Goal: Task Accomplishment & Management: Complete application form

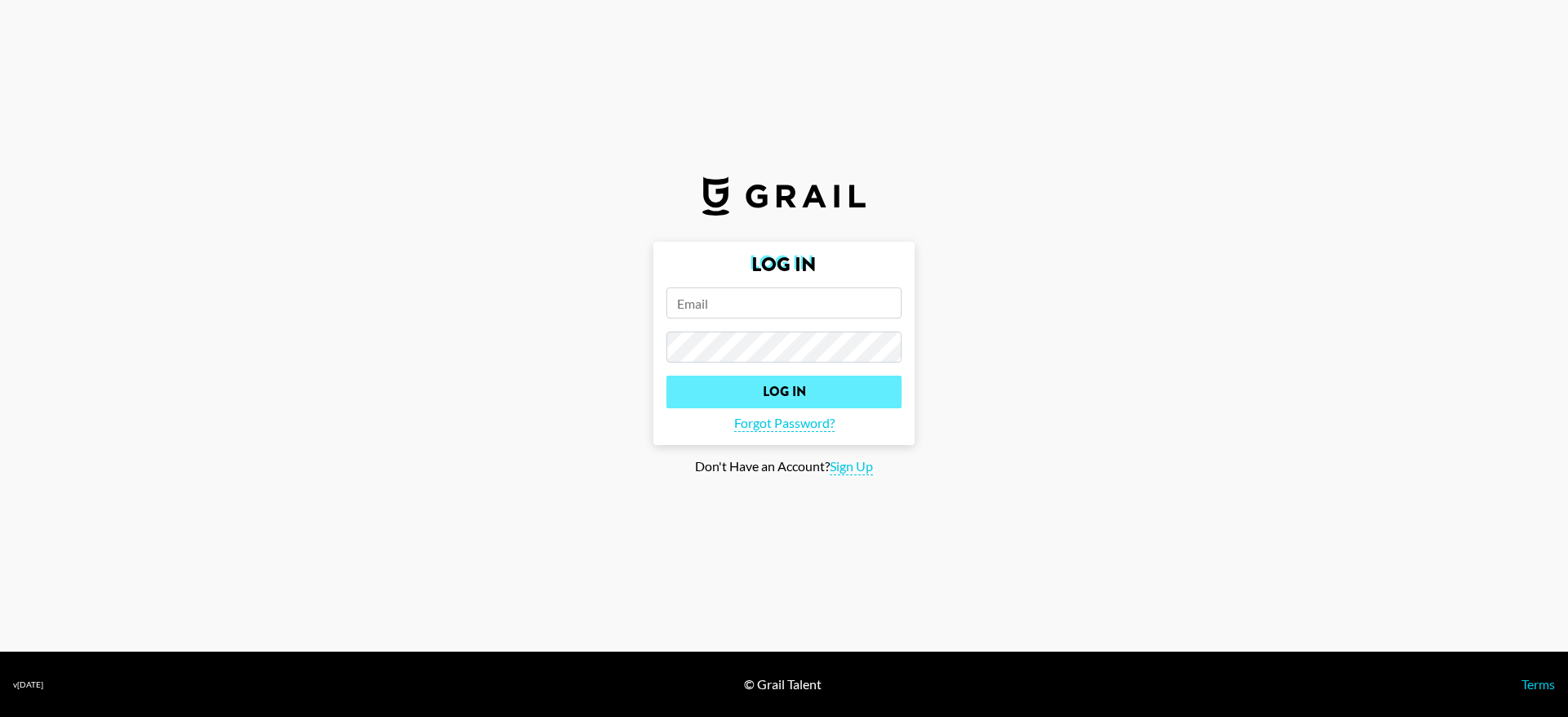
type input "[PERSON_NAME][EMAIL_ADDRESS][DOMAIN_NAME]"
click at [799, 398] on input "Log In" at bounding box center [784, 391] width 235 height 33
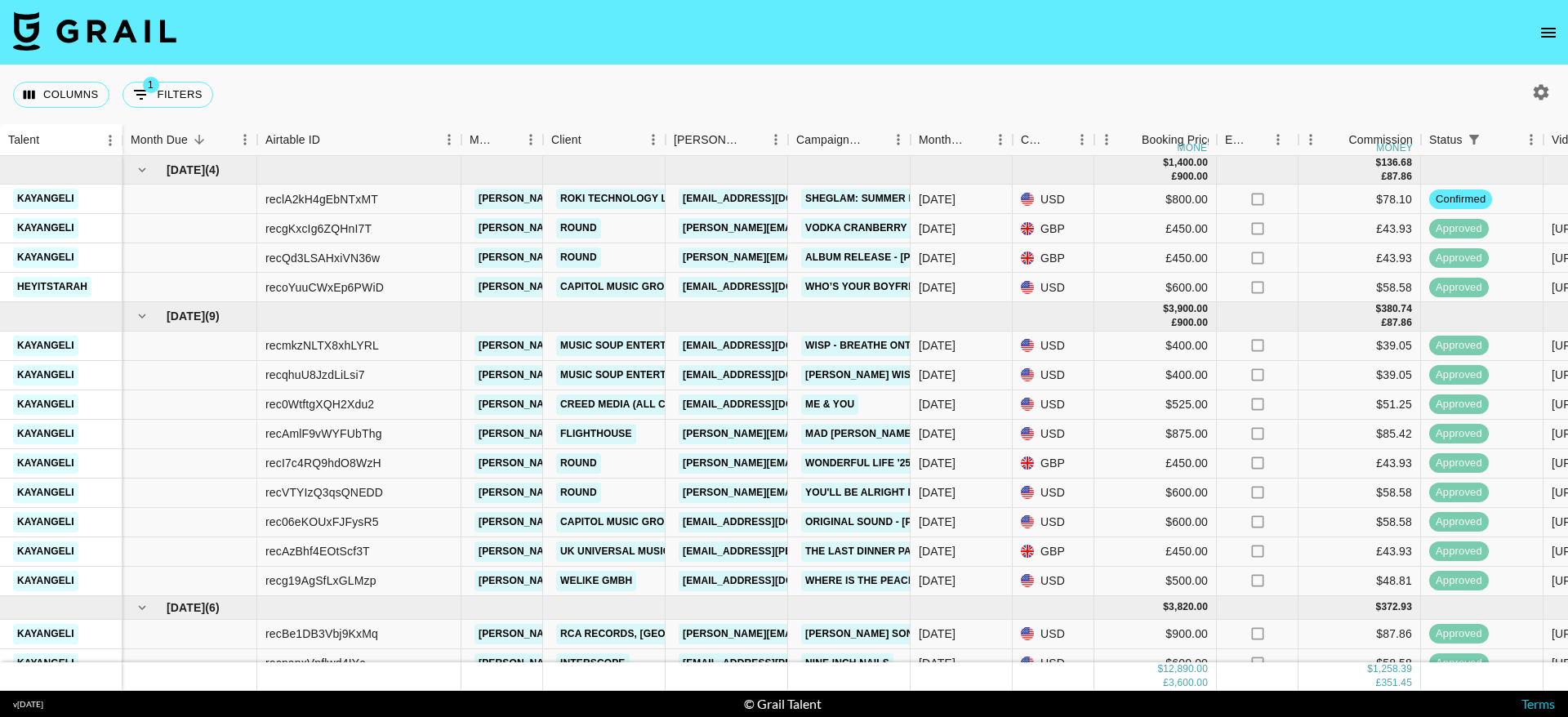
click at [1549, 23] on icon "open drawer" at bounding box center [1548, 33] width 20 height 20
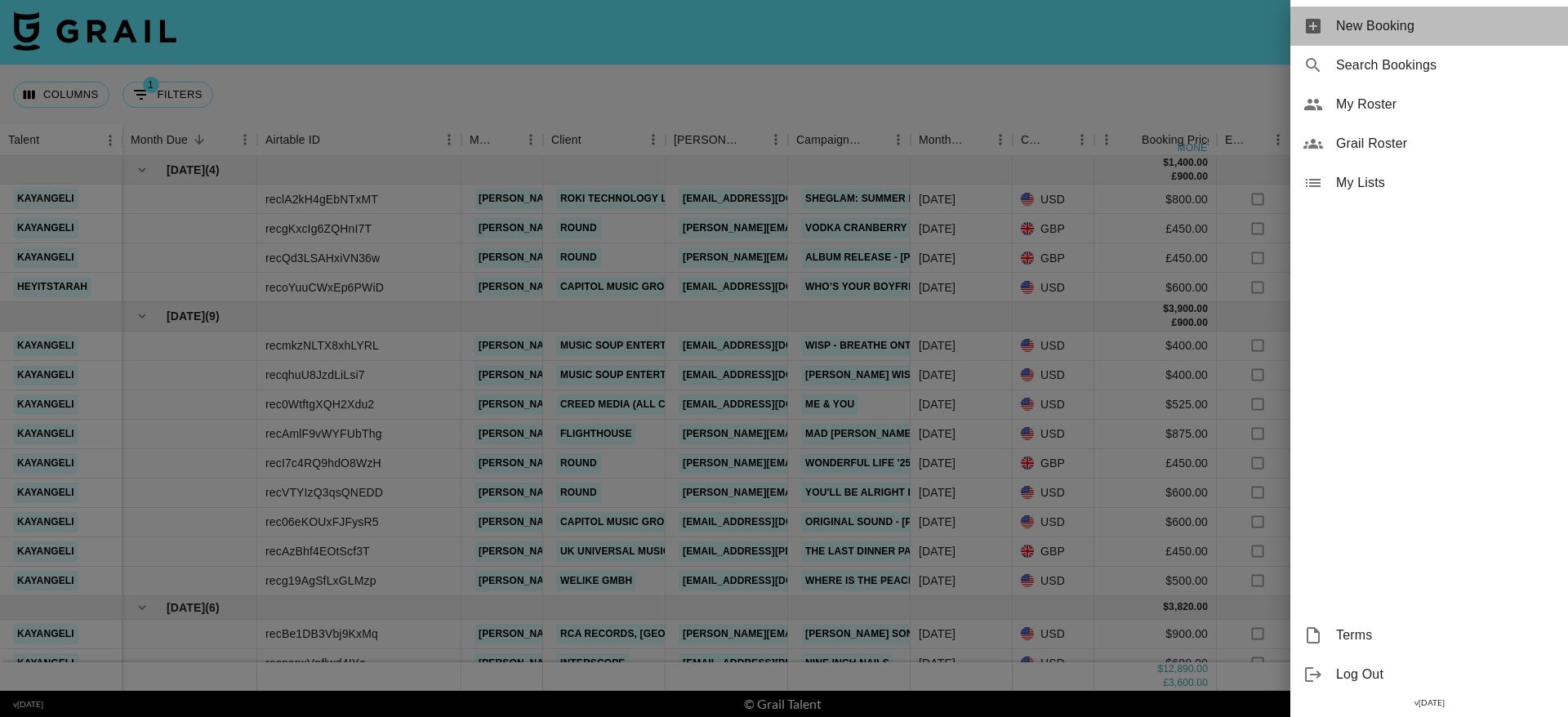
click at [1360, 20] on span "New Booking" at bounding box center [1445, 26] width 219 height 20
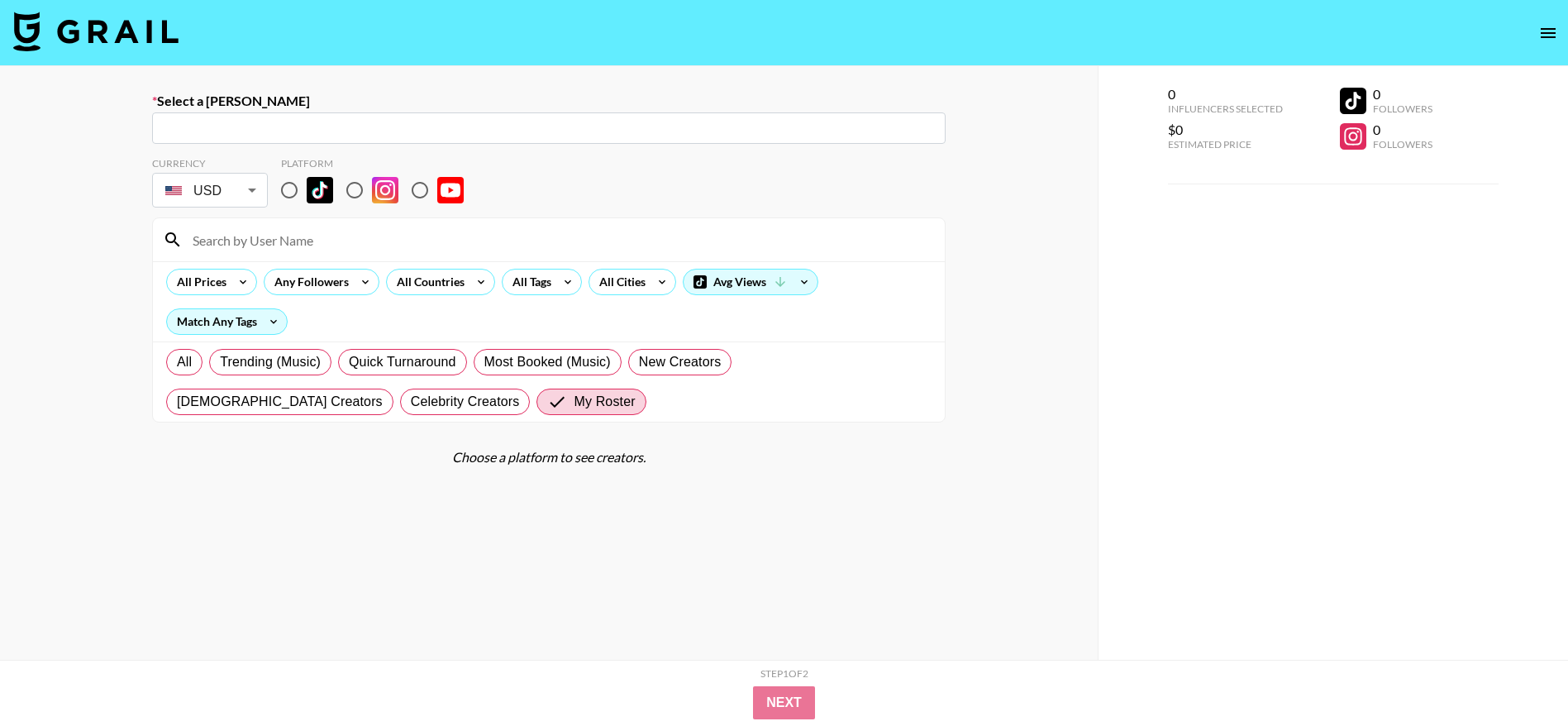
click at [611, 128] on input "text" at bounding box center [548, 128] width 774 height 19
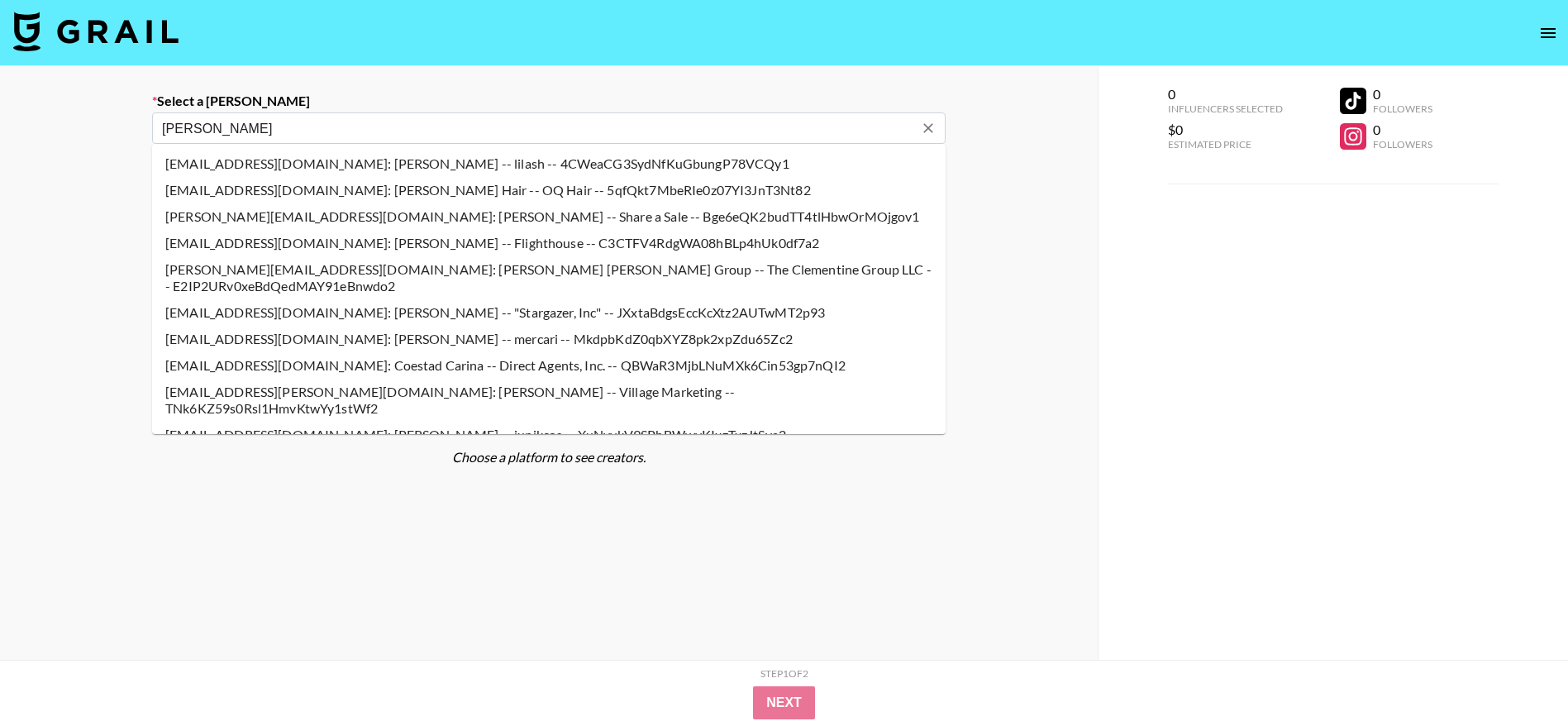
click at [531, 129] on input "[PERSON_NAME]" at bounding box center [537, 128] width 751 height 19
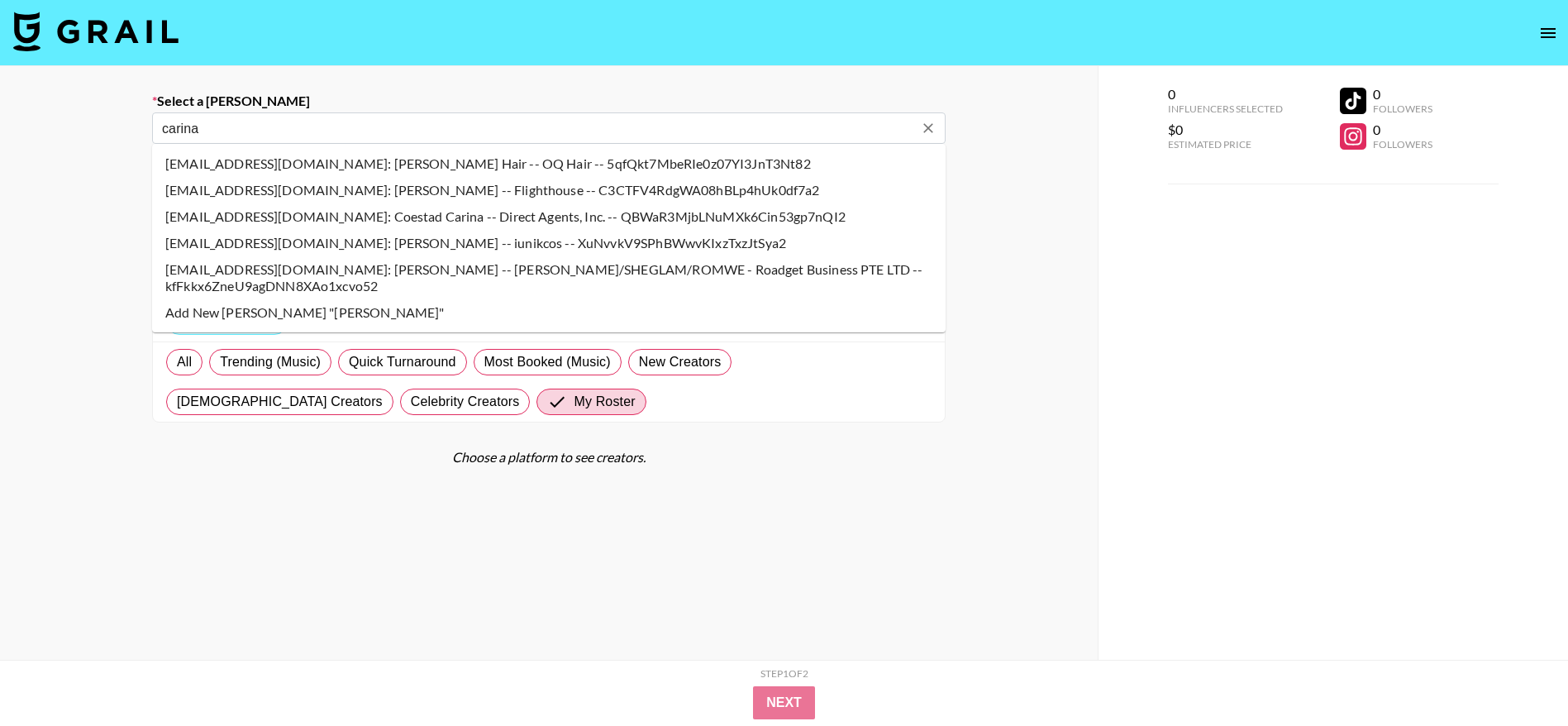
drag, startPoint x: 447, startPoint y: 181, endPoint x: 395, endPoint y: 191, distance: 53.0
click at [395, 191] on li "[EMAIL_ADDRESS][DOMAIN_NAME]: [PERSON_NAME] -- Flighthouse -- C3CTFV4RdgWA08hBL…" at bounding box center [548, 190] width 793 height 26
type input "[EMAIL_ADDRESS][DOMAIN_NAME]: [PERSON_NAME] -- Flighthouse -- C3CTFV4RdgWA08hBL…"
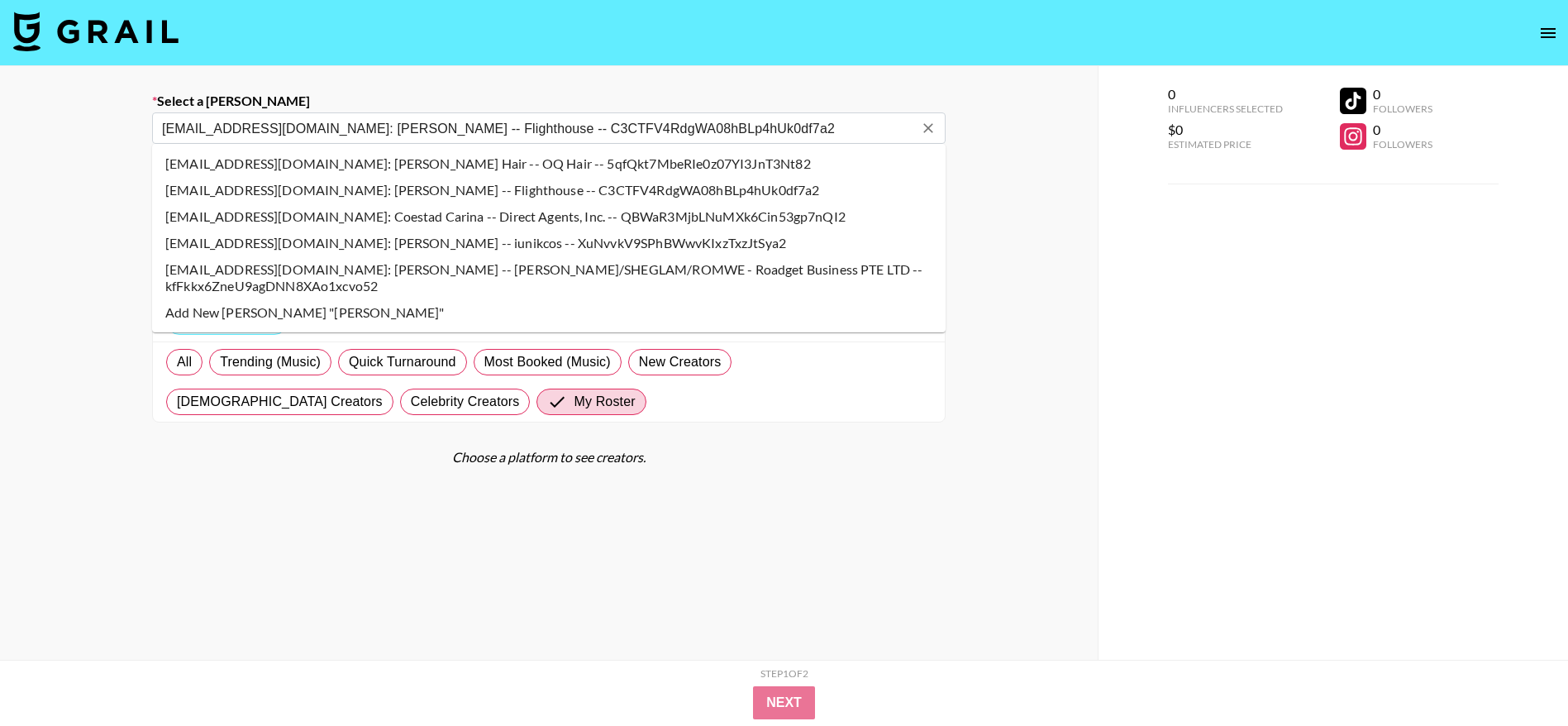
select select "Song"
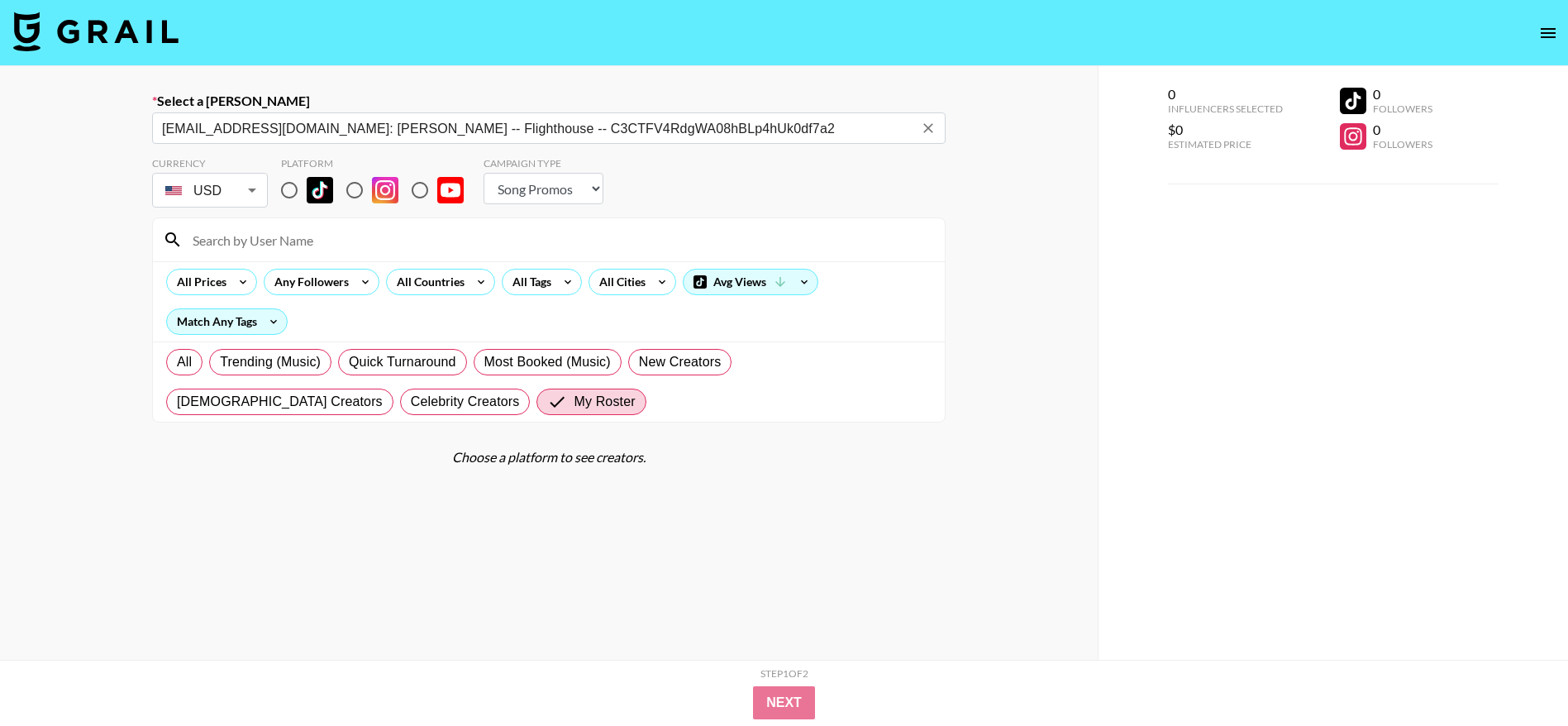
type input "[EMAIL_ADDRESS][DOMAIN_NAME]: [PERSON_NAME] -- Flighthouse -- C3CTFV4RdgWA08hBL…"
click at [294, 186] on input "radio" at bounding box center [289, 190] width 35 height 35
radio input "true"
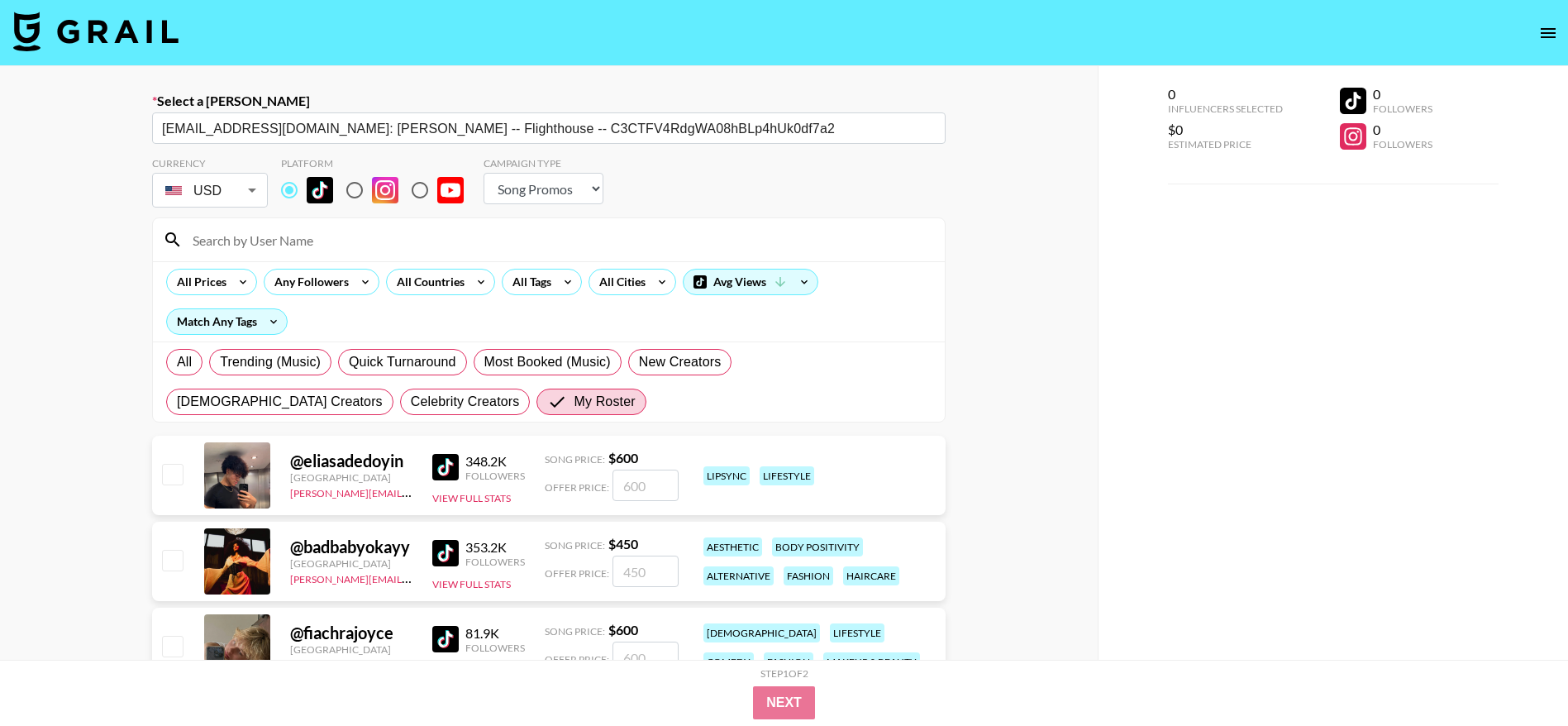
click at [252, 238] on input at bounding box center [558, 239] width 752 height 26
type input "kayang"
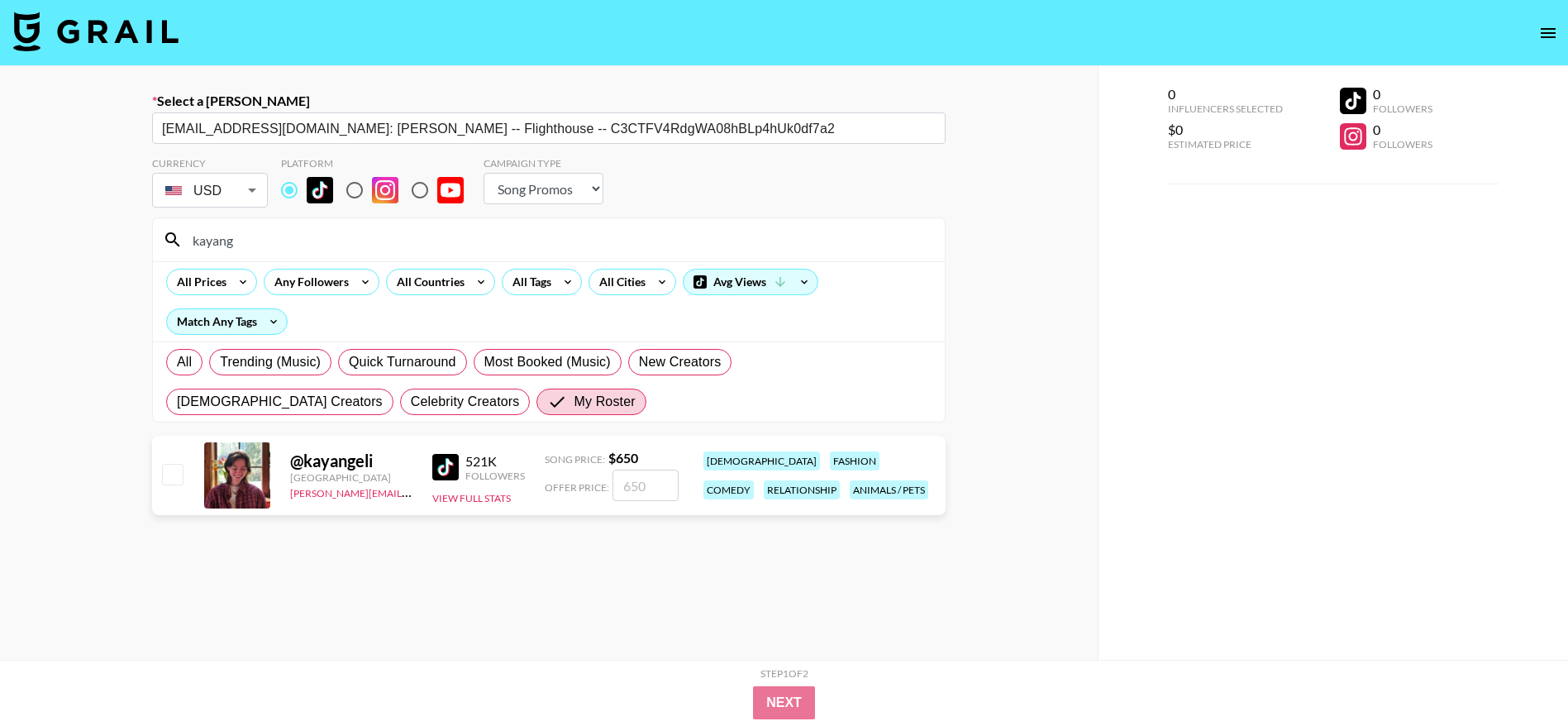
click at [172, 476] on input "checkbox" at bounding box center [172, 474] width 20 height 20
checkbox input "true"
type input "650"
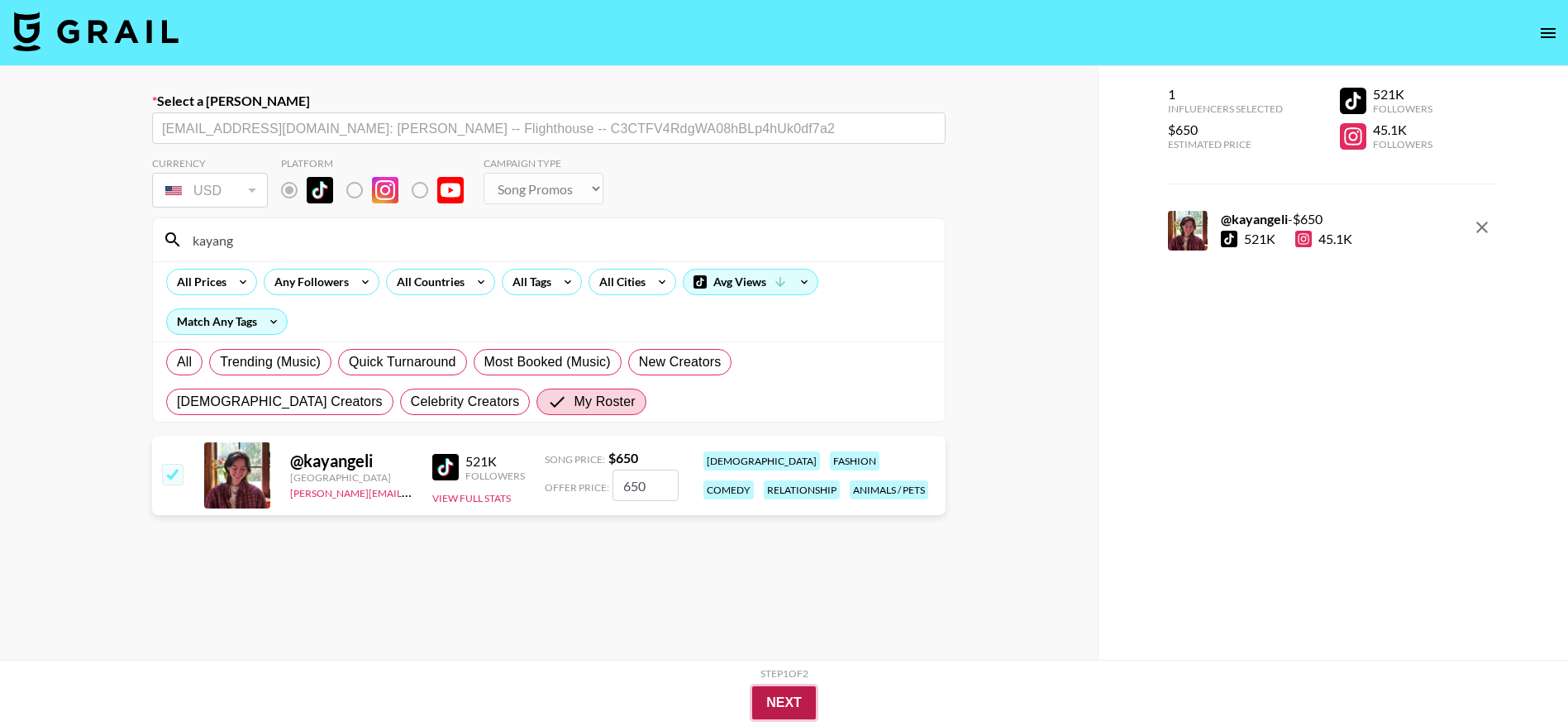
click at [766, 701] on button "Next" at bounding box center [784, 703] width 64 height 33
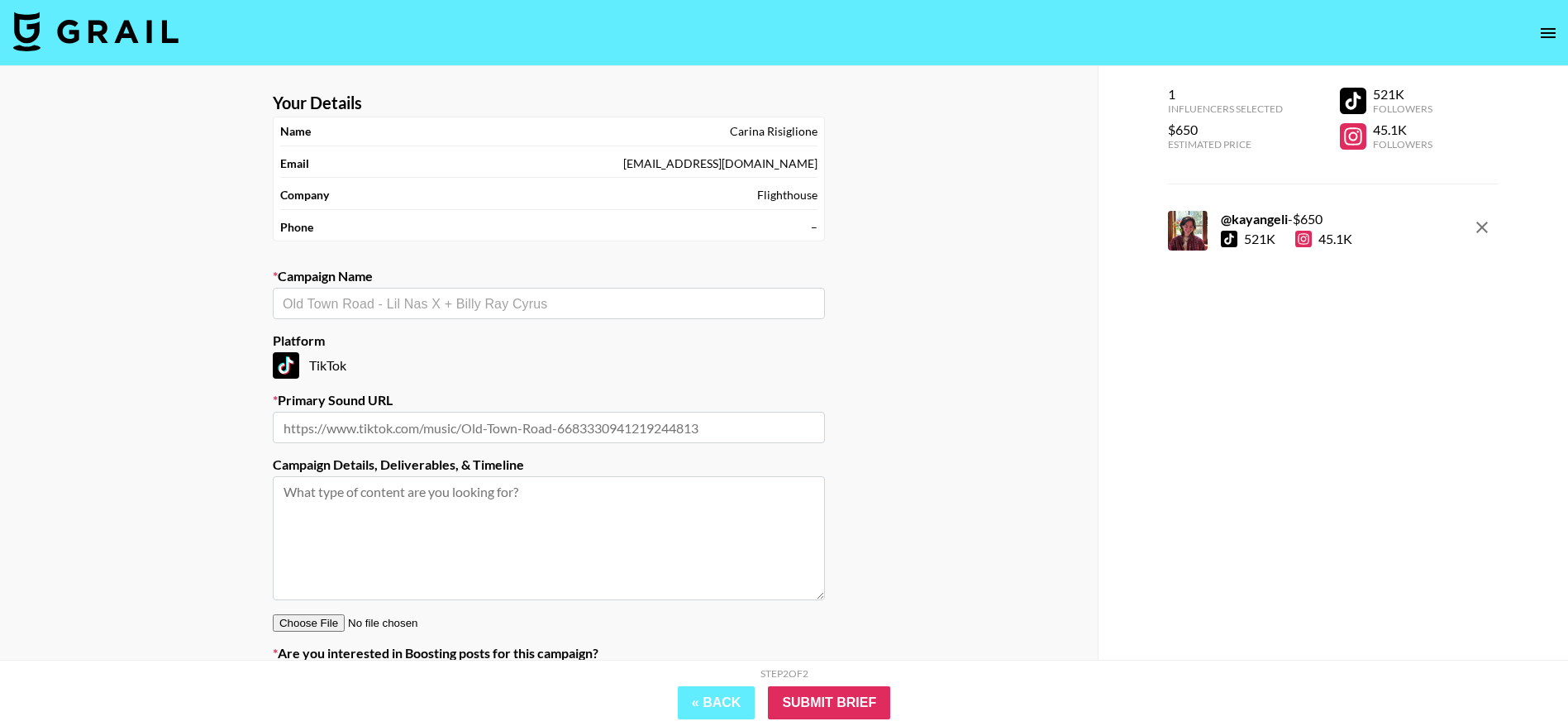
click at [356, 314] on div "​" at bounding box center [549, 303] width 553 height 31
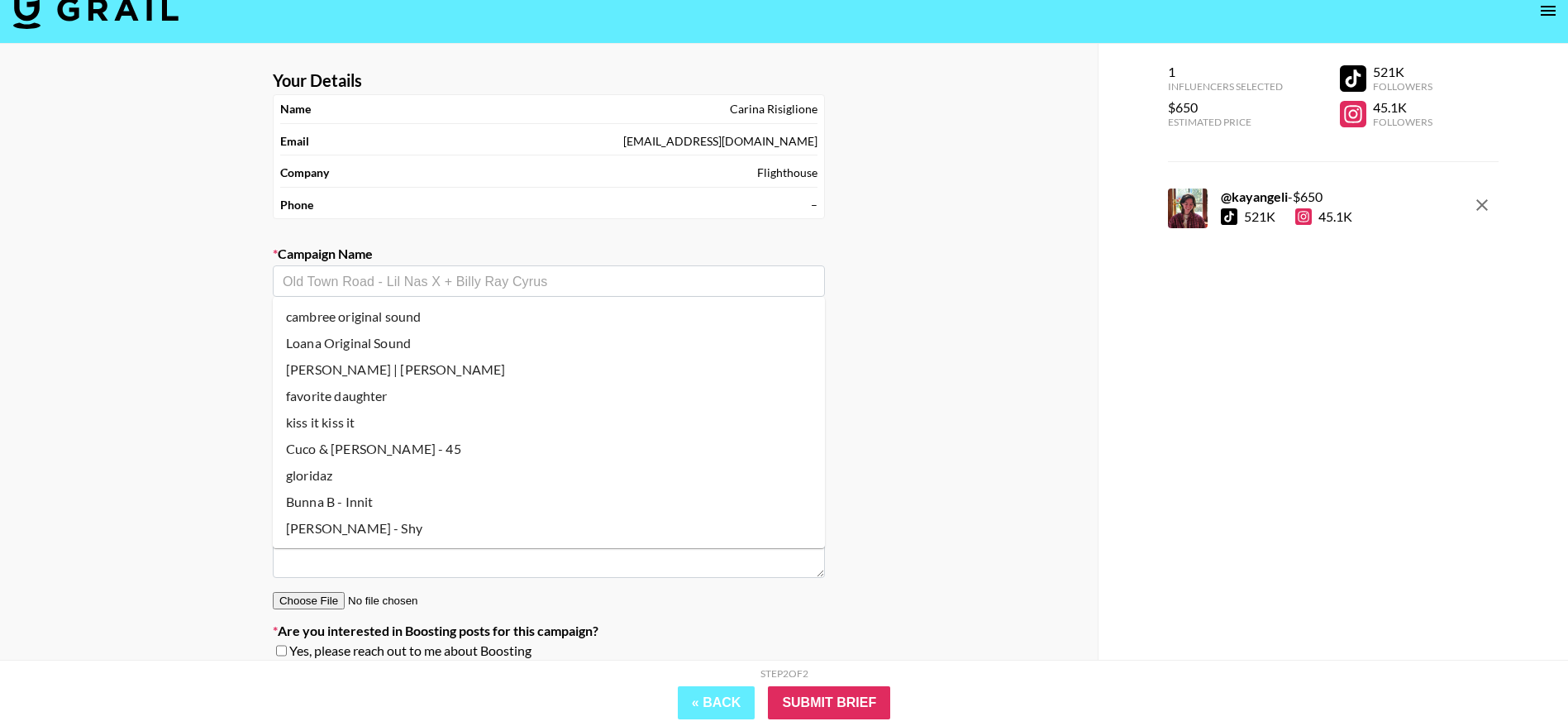
scroll to position [24, 0]
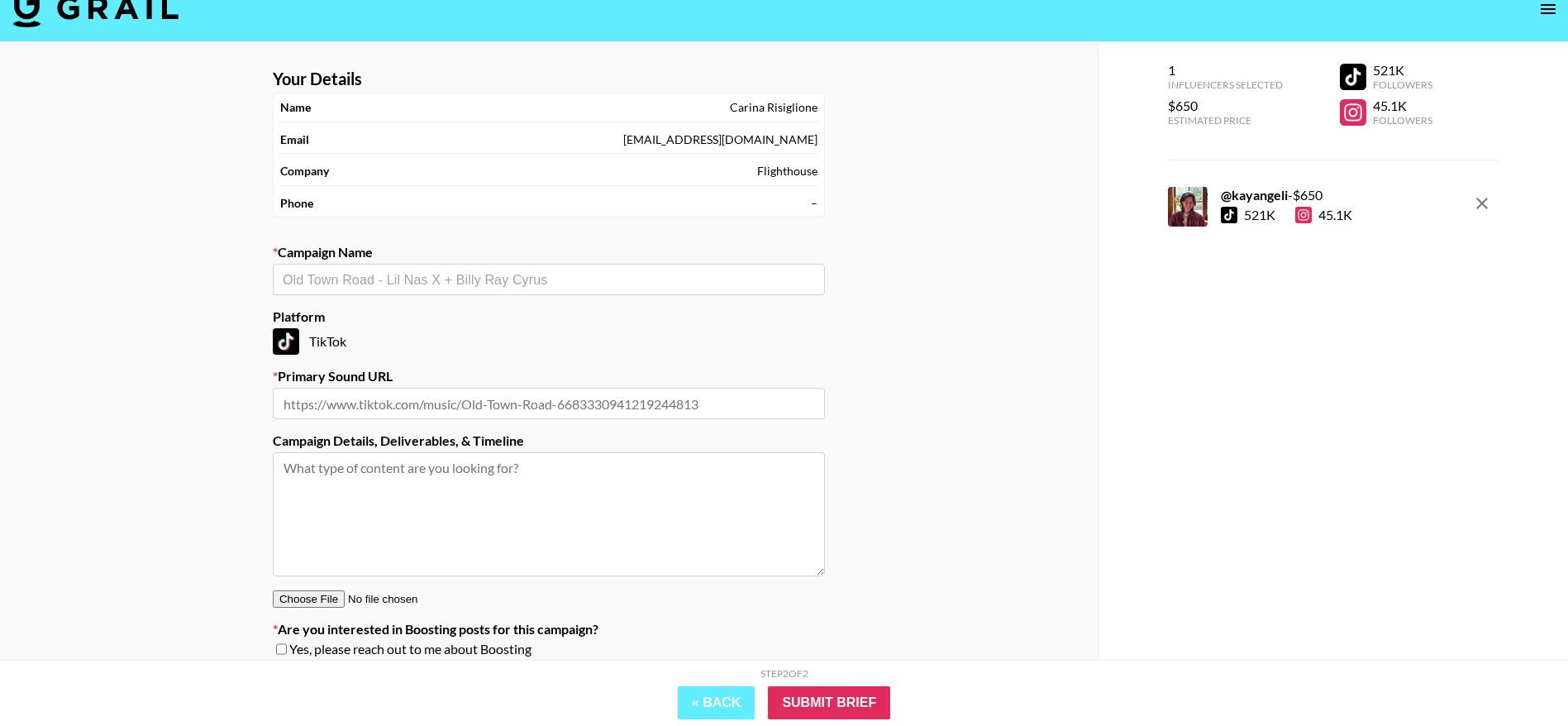
click at [412, 490] on textarea at bounding box center [549, 514] width 553 height 124
paste textarea "SOUND: [URL][DOMAIN_NAME] CREATIVE: create an engaging/passionate/sassy video l…"
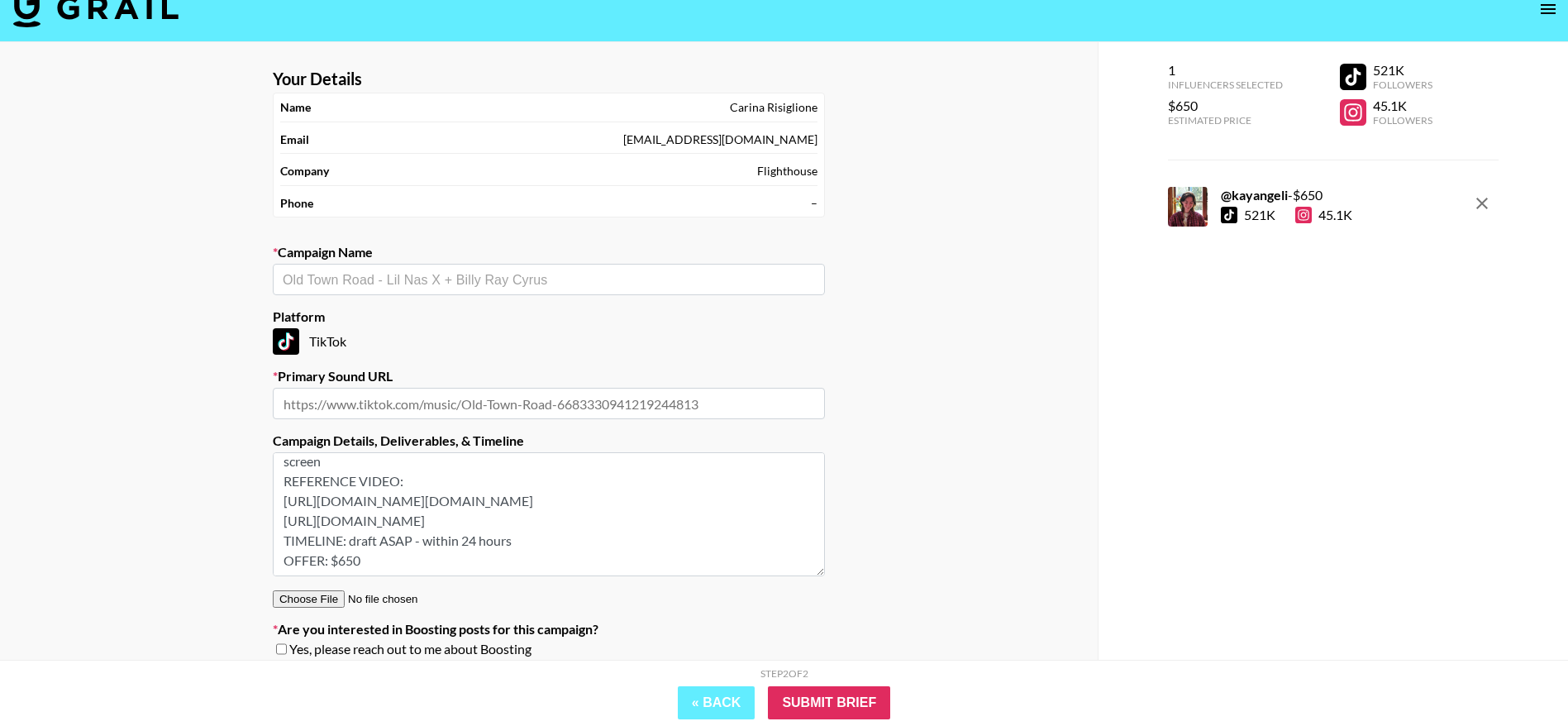
scroll to position [0, 0]
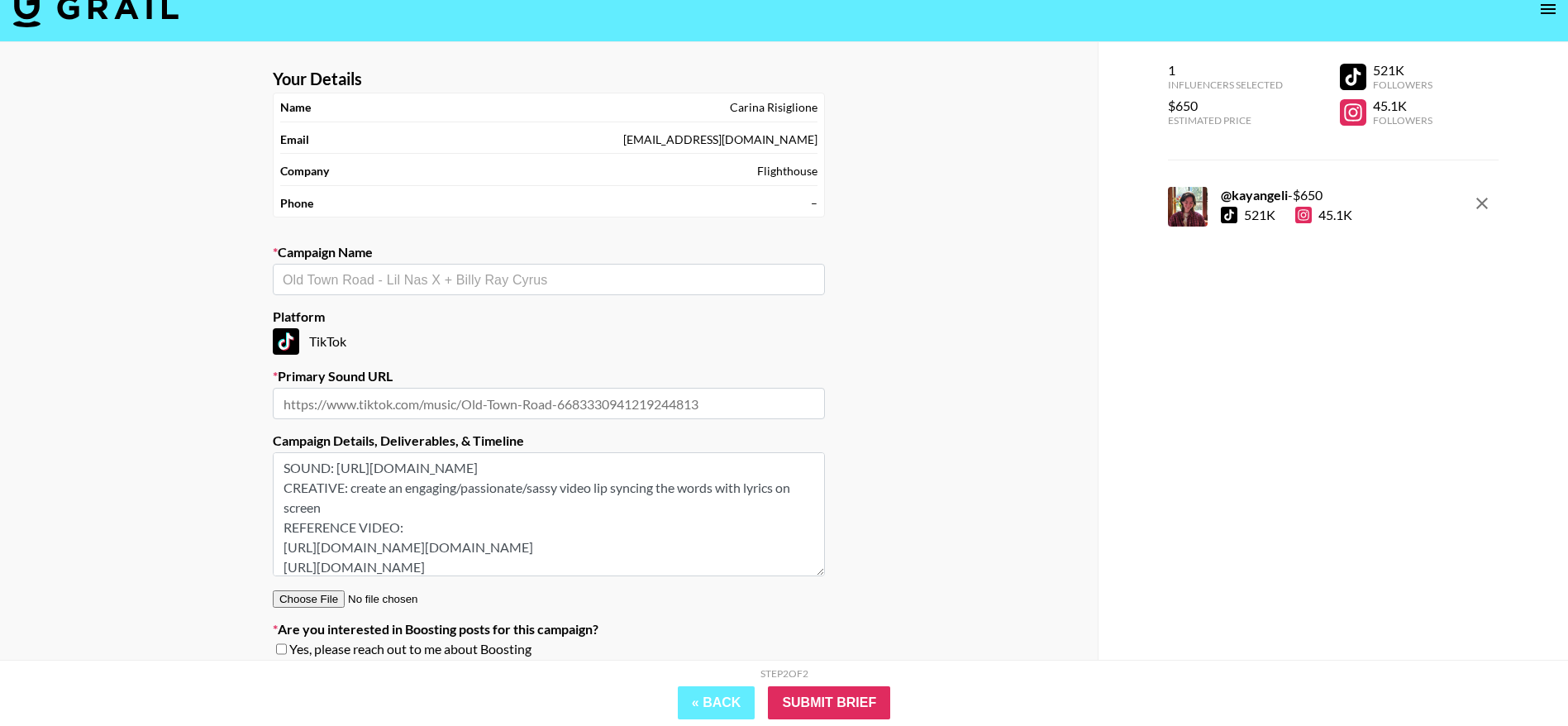
type textarea "SOUND: [URL][DOMAIN_NAME] CREATIVE: create an engaging/passionate/sassy video l…"
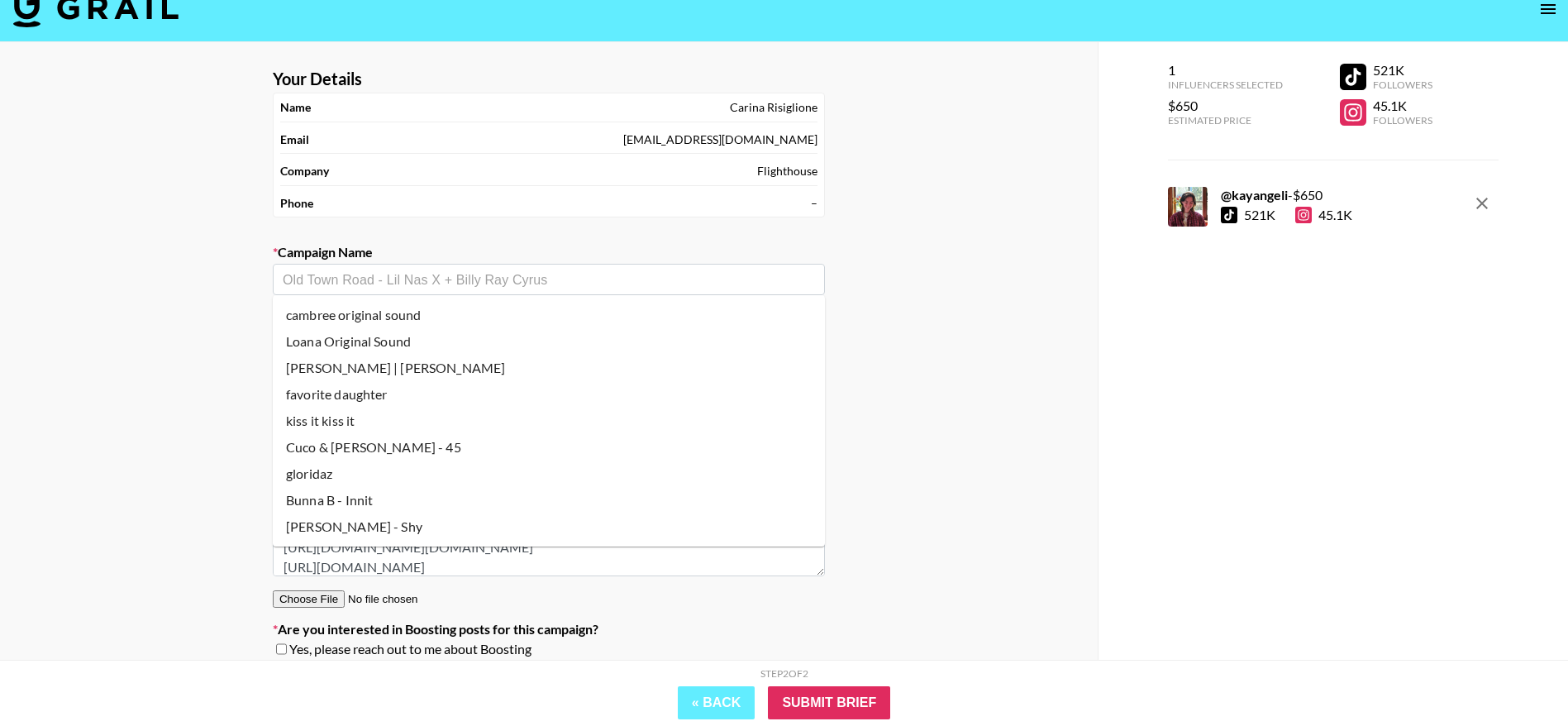
click at [533, 283] on input "text" at bounding box center [549, 279] width 533 height 19
click at [943, 431] on div "Your Details Name [PERSON_NAME] Email [PERSON_NAME][EMAIL_ADDRESS][DOMAIN_NAME]…" at bounding box center [549, 383] width 1098 height 681
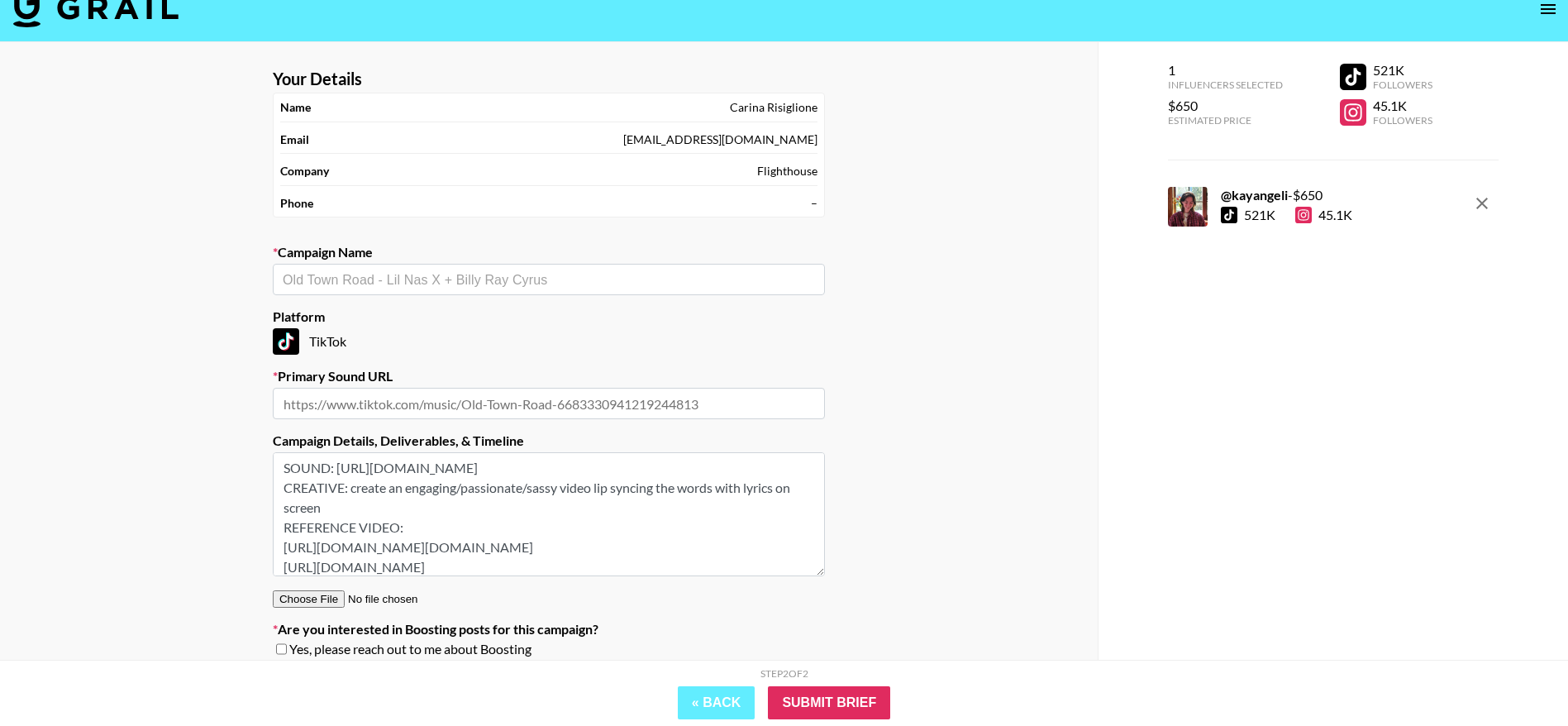
click at [646, 405] on input "text" at bounding box center [549, 403] width 553 height 31
paste input "[URL][DOMAIN_NAME]"
type input "[URL][DOMAIN_NAME]"
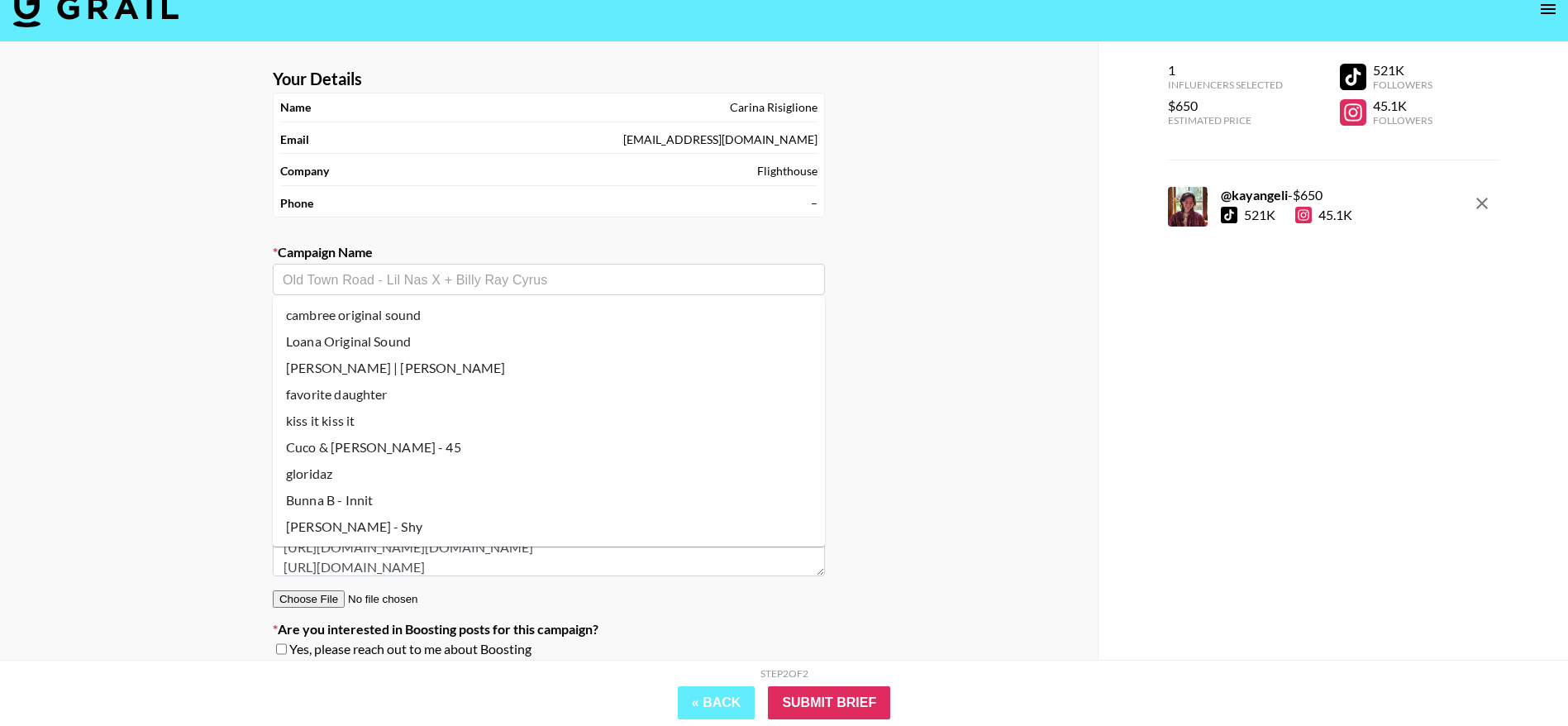
click at [537, 281] on input "text" at bounding box center [549, 279] width 533 height 19
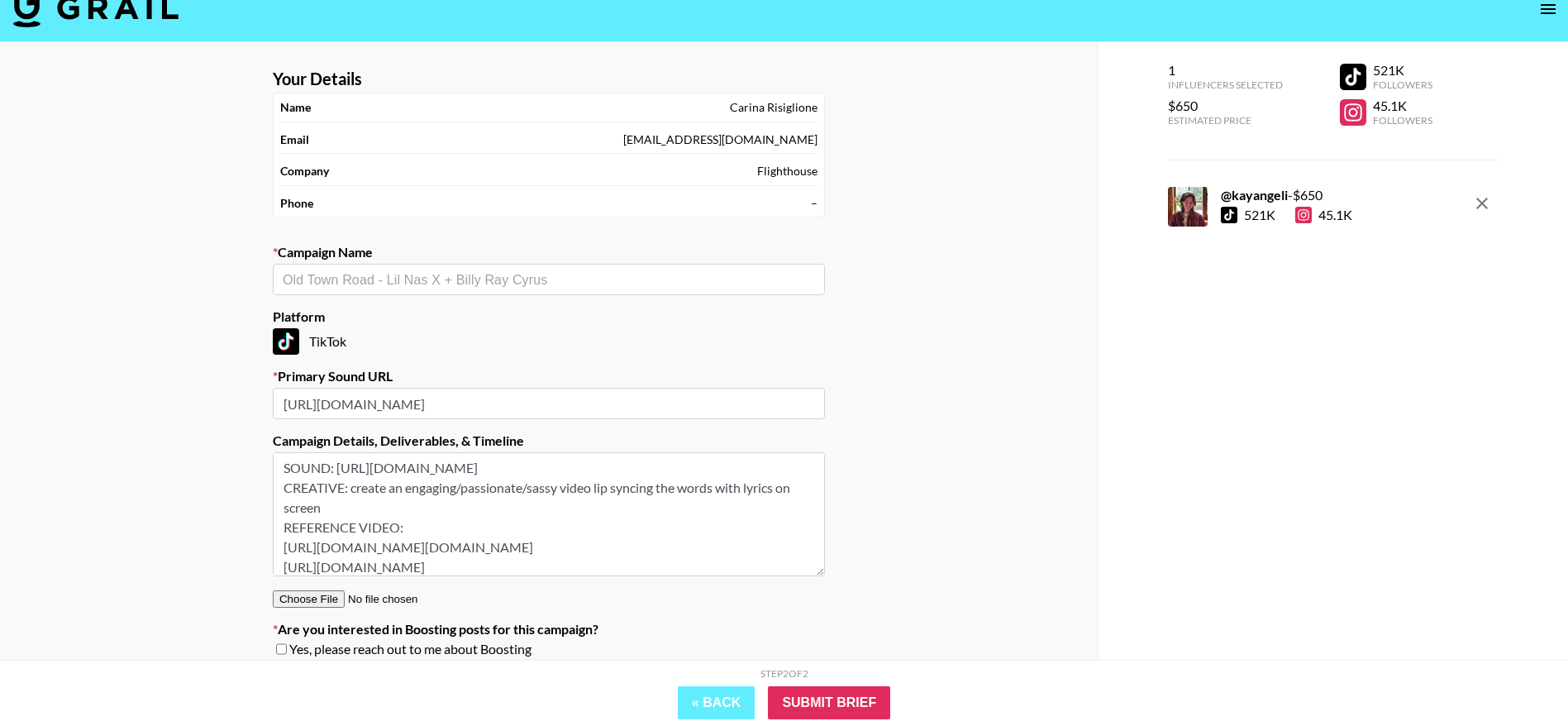
paste input "I Think I Like You Better When You’re Gone [PERSON_NAME]"
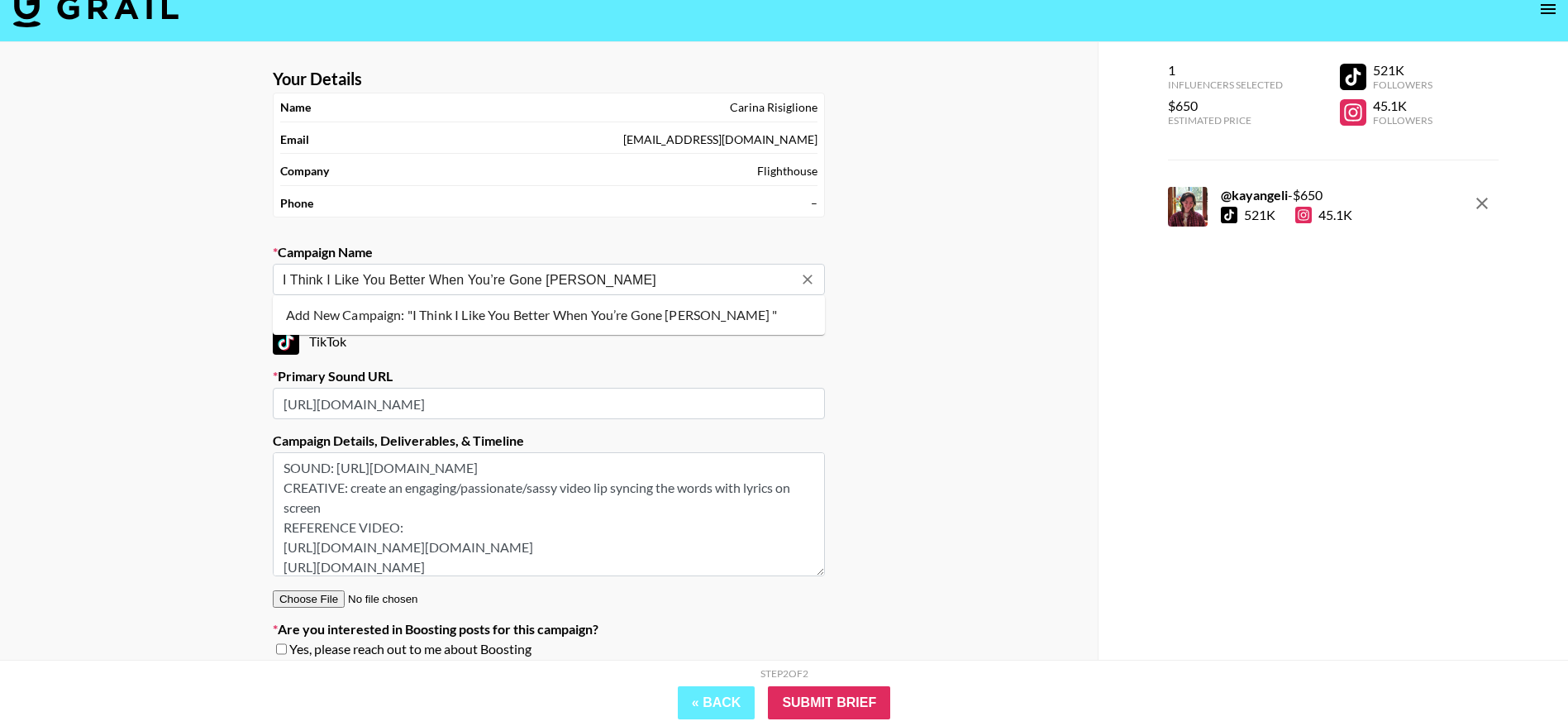
click at [481, 310] on li "Add New Campaign: "I Think I Like You Better When You’re Gone [PERSON_NAME] "" at bounding box center [549, 314] width 553 height 26
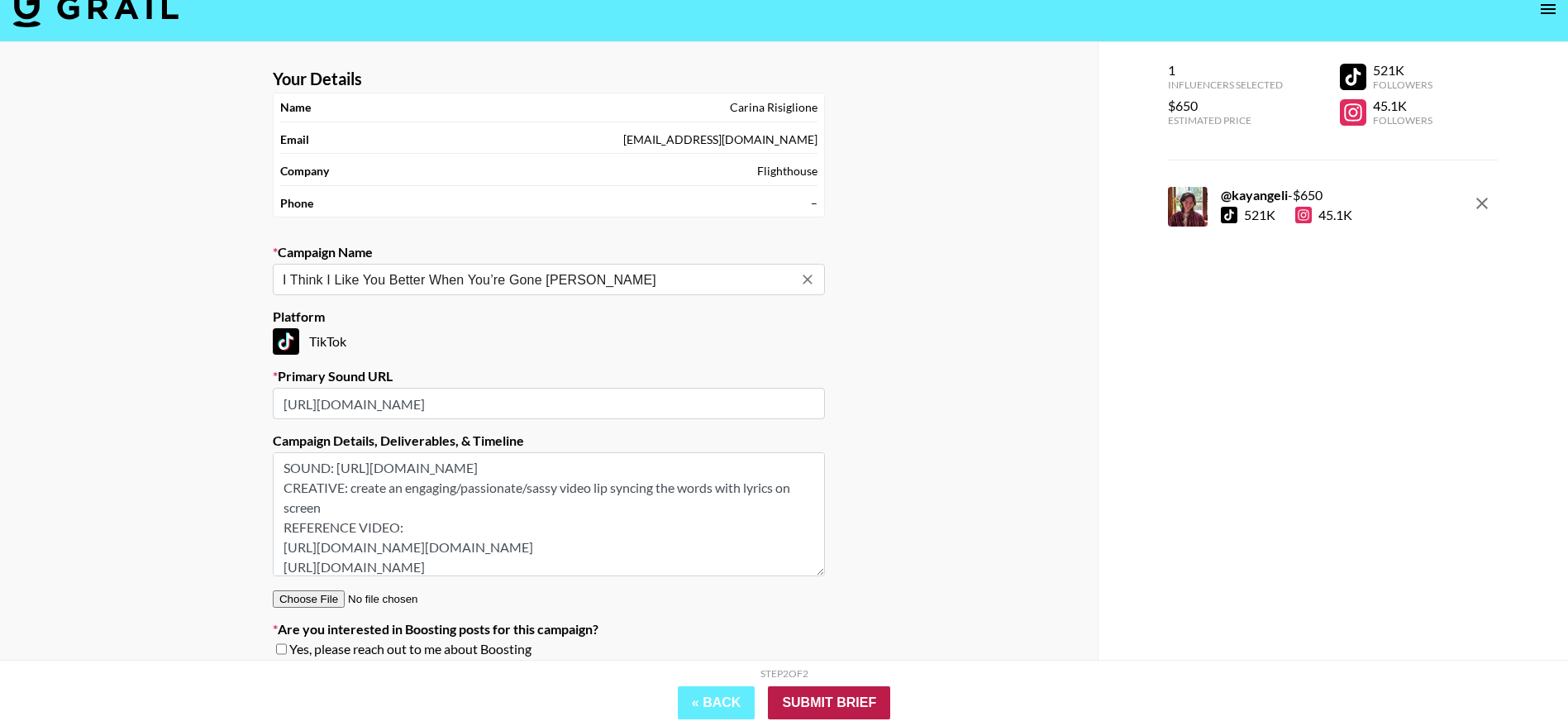
type input "I Think I Like You Better When You’re Gone [PERSON_NAME]"
click at [842, 703] on input "Submit Brief" at bounding box center [829, 703] width 122 height 33
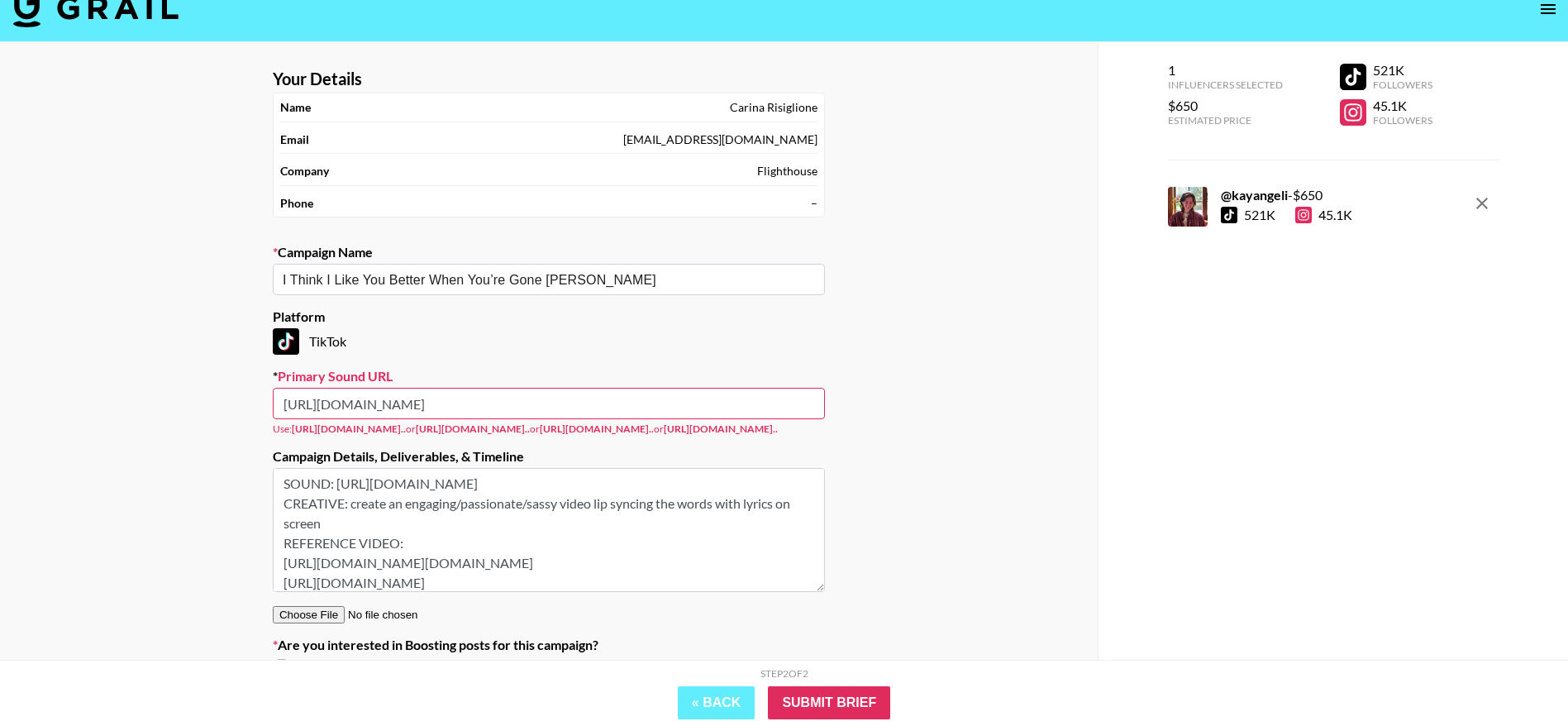
paste input "text"
paste input "'"
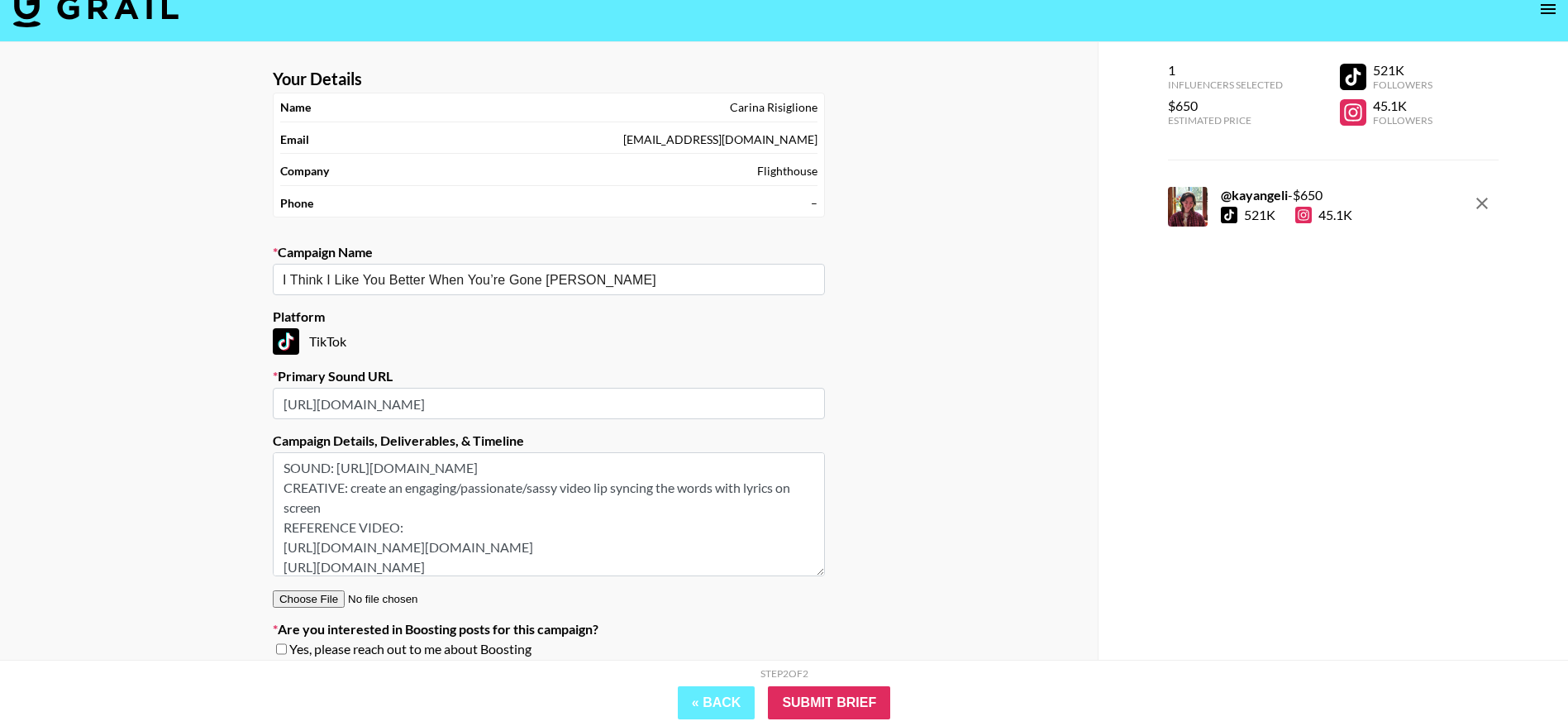
scroll to position [0, 60]
type input "[URL][DOMAIN_NAME]"
click at [793, 698] on input "Submit Brief" at bounding box center [829, 703] width 122 height 33
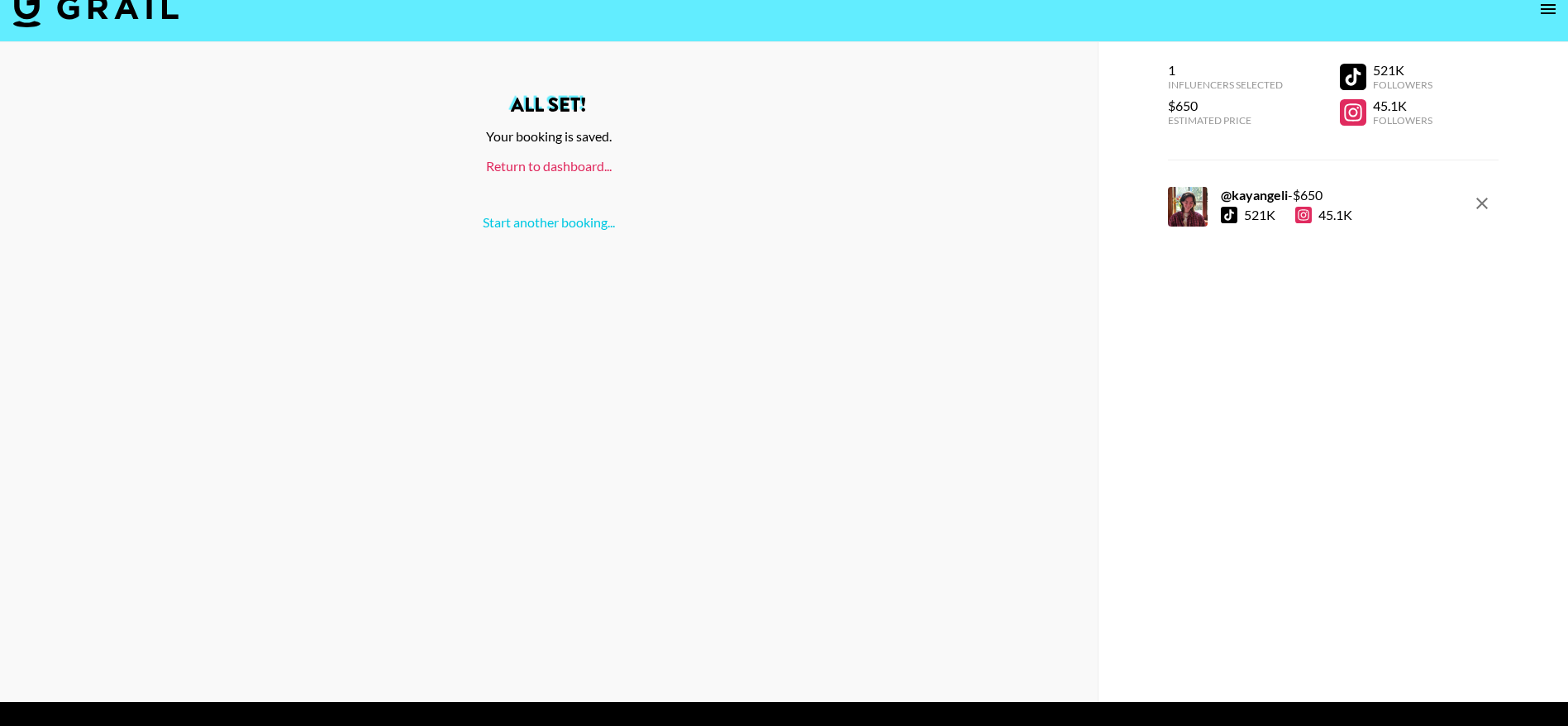
click at [553, 164] on link "Return to dashboard..." at bounding box center [549, 165] width 126 height 15
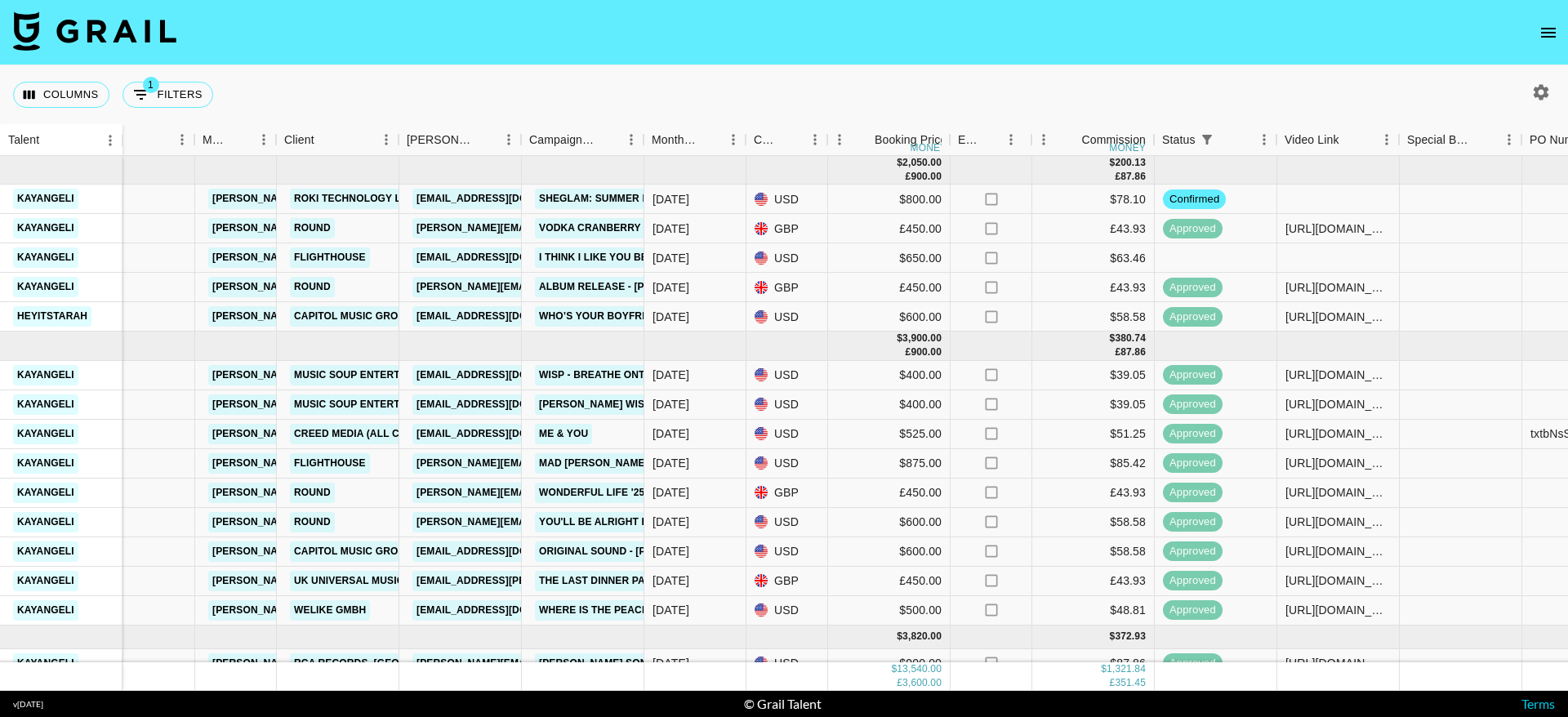
scroll to position [0, 267]
click at [1351, 259] on div at bounding box center [1337, 257] width 122 height 29
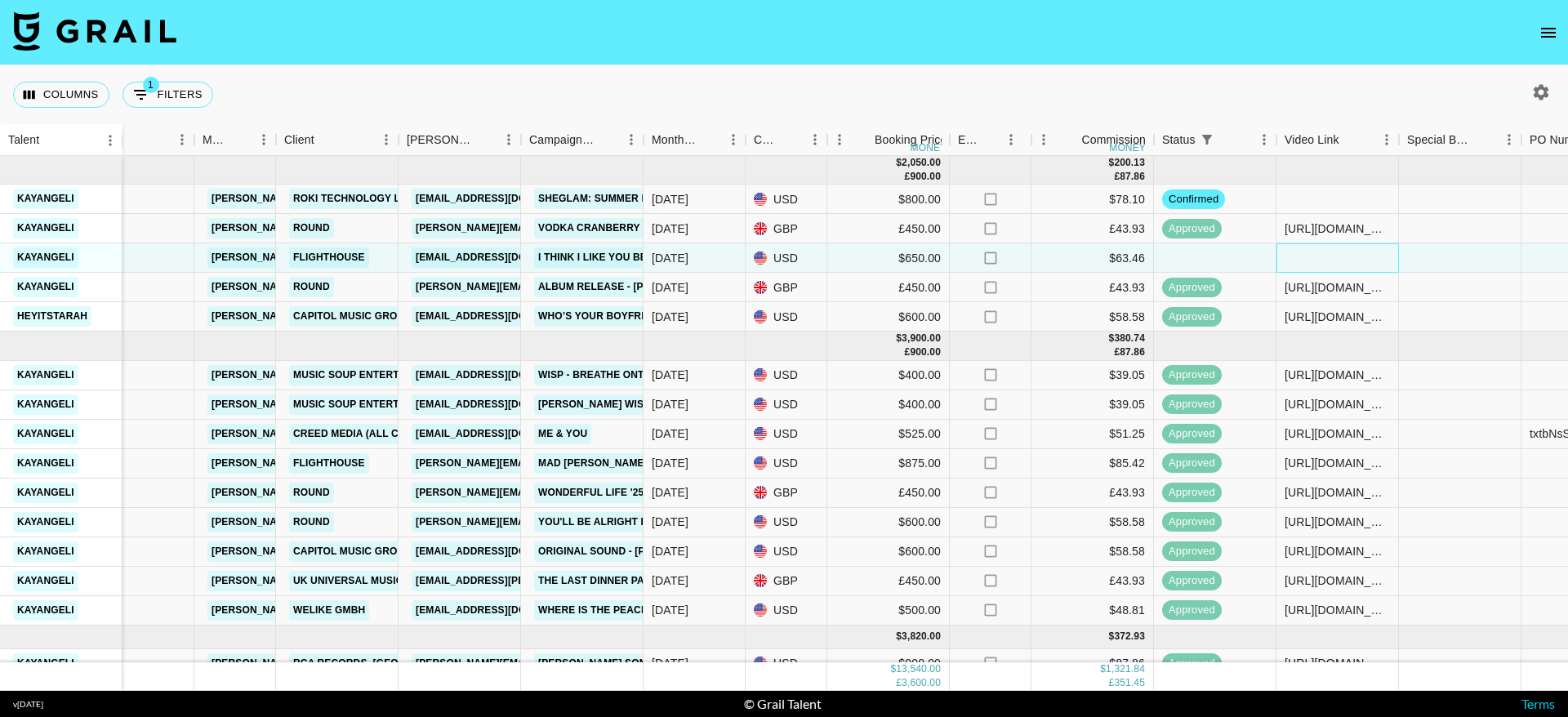
click at [1351, 259] on div at bounding box center [1337, 257] width 122 height 29
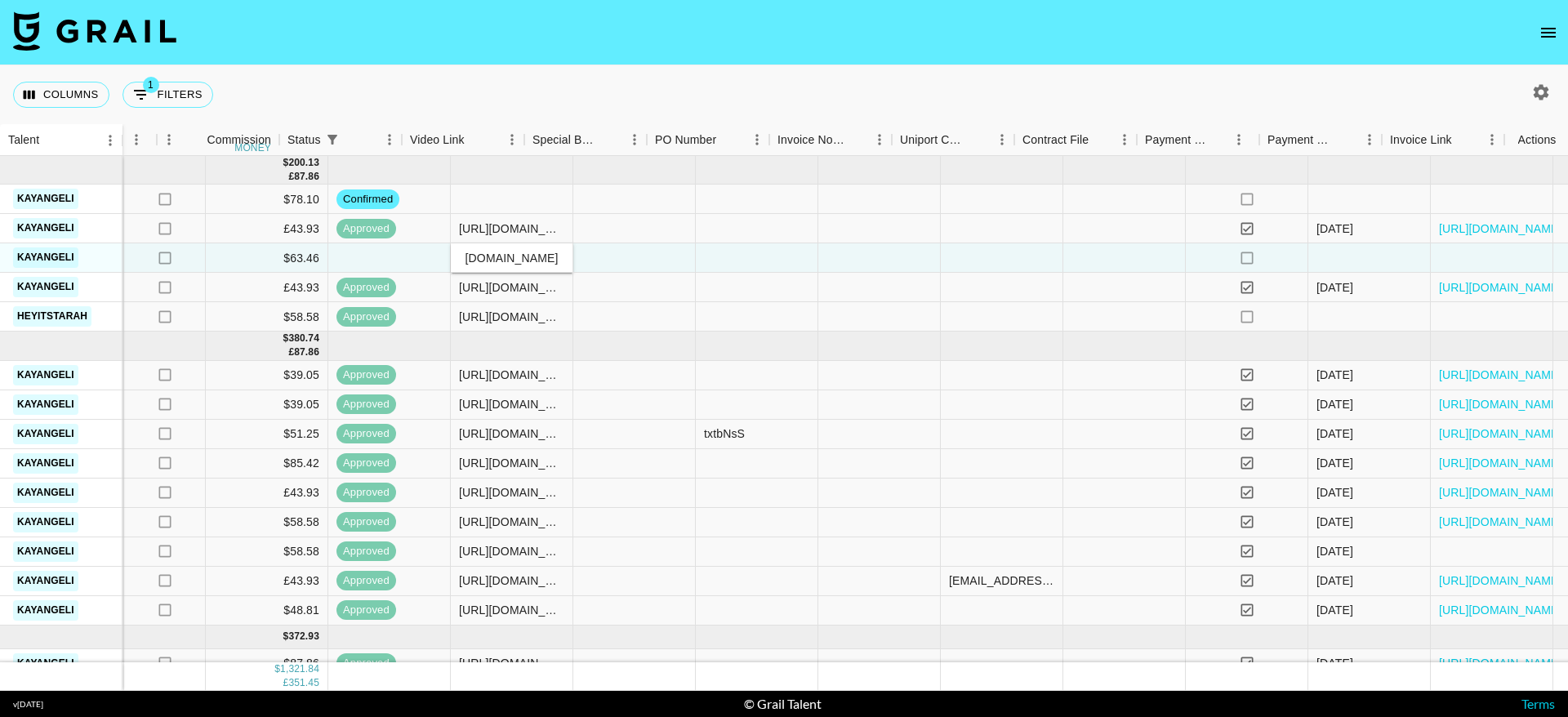
scroll to position [0, 1162]
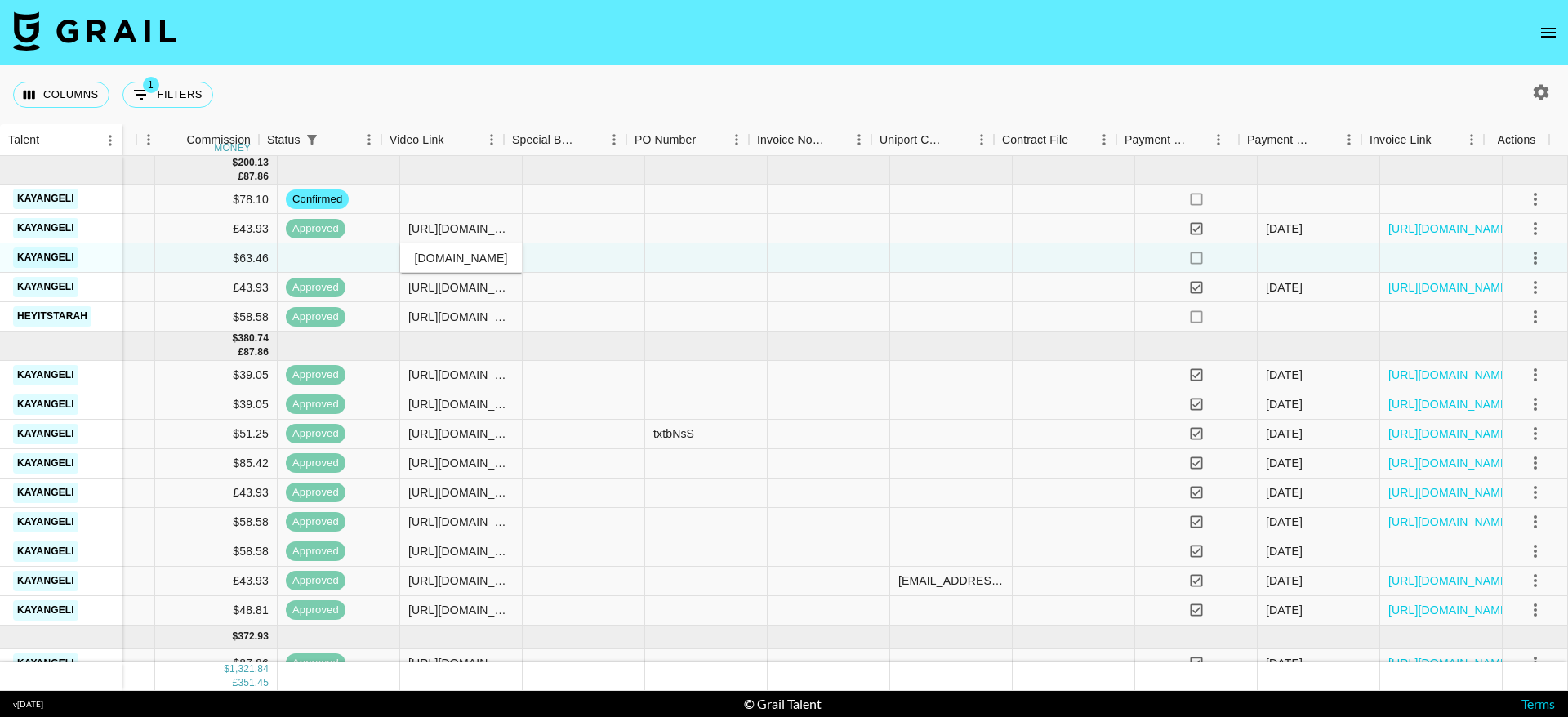
type input "https://www.tiktok.com/@kayangeli/video/7541452345482710295?lang=en"
click at [1525, 251] on icon "select merge strategy" at bounding box center [1535, 258] width 20 height 20
click at [1517, 295] on li "Confirm" at bounding box center [1515, 293] width 106 height 29
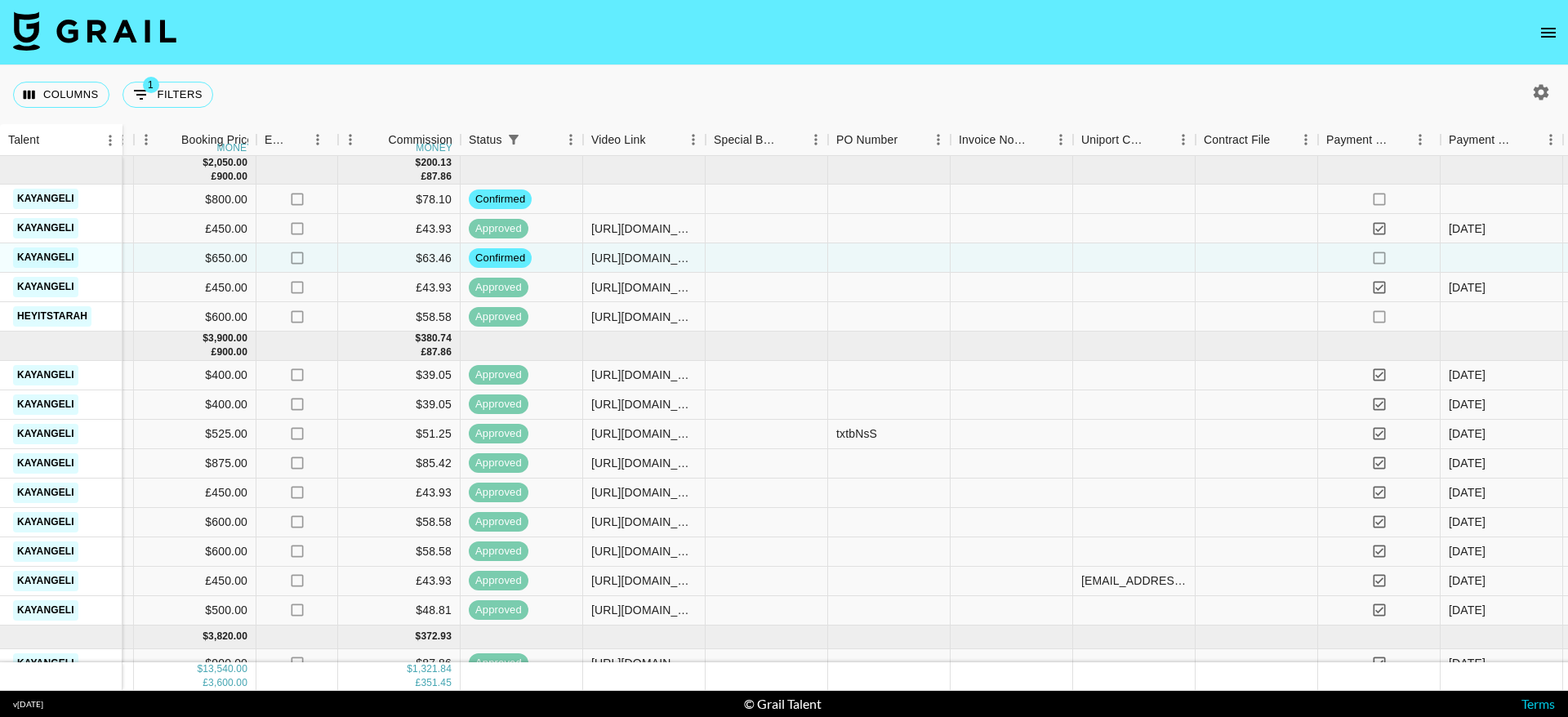
scroll to position [0, 1162]
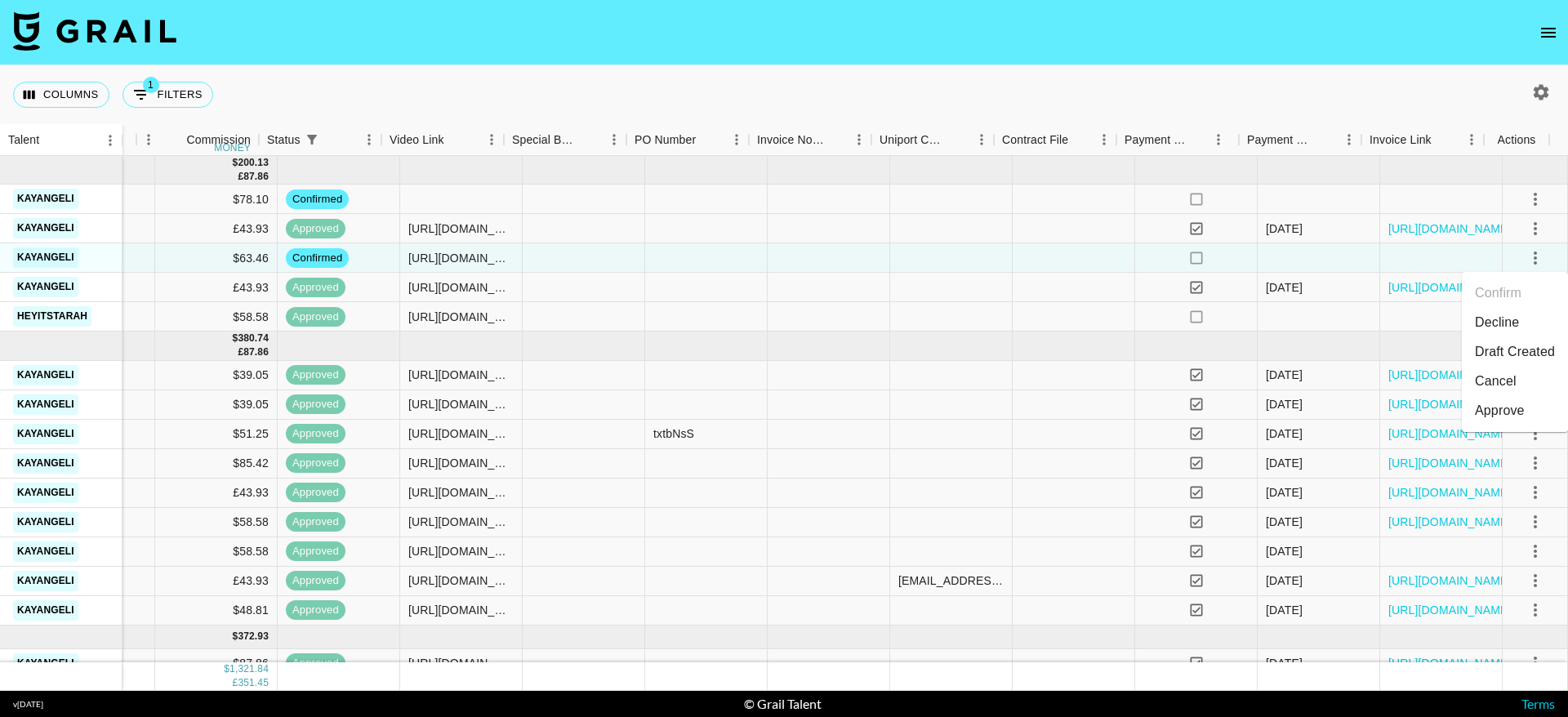
click at [1493, 404] on div "Approve" at bounding box center [1500, 411] width 50 height 20
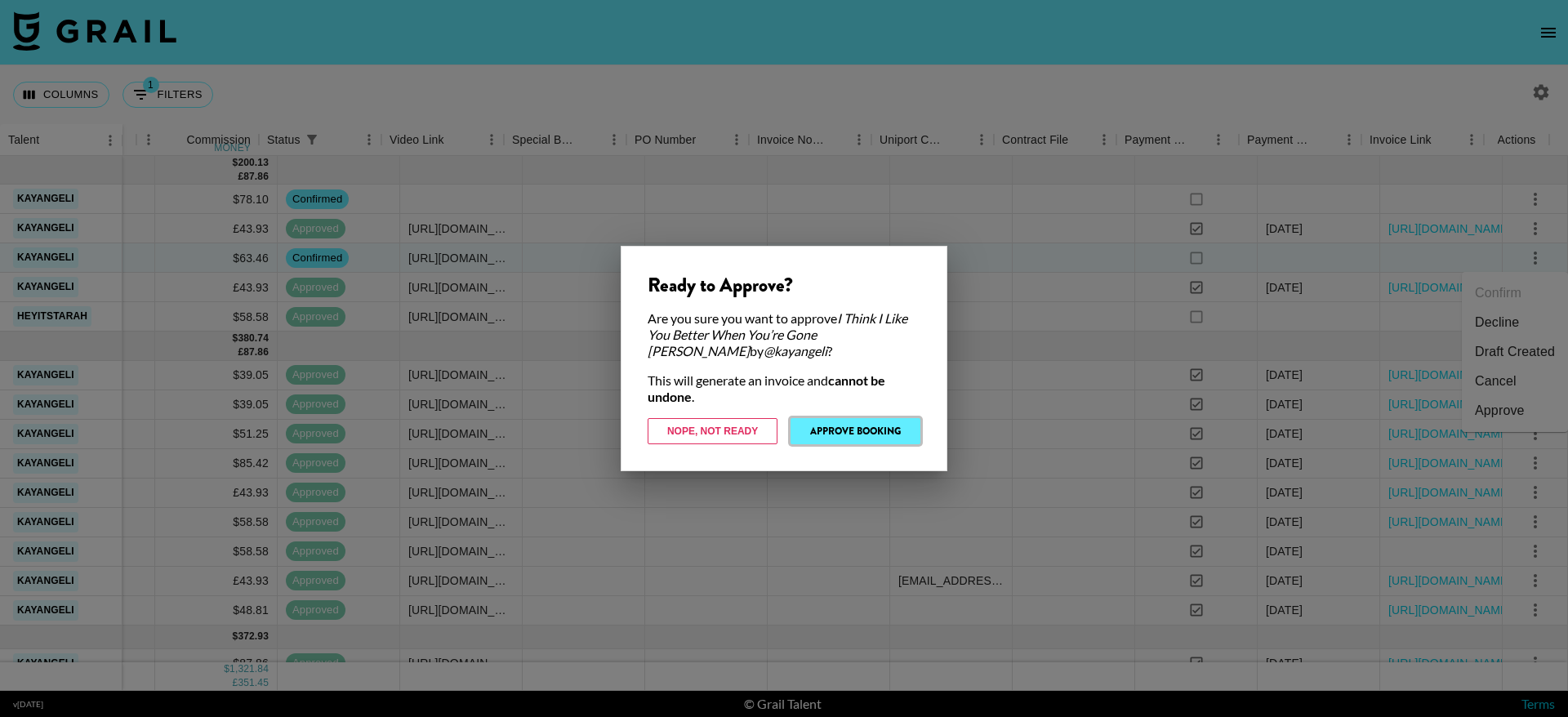
click at [830, 434] on button "Approve Booking" at bounding box center [855, 430] width 130 height 26
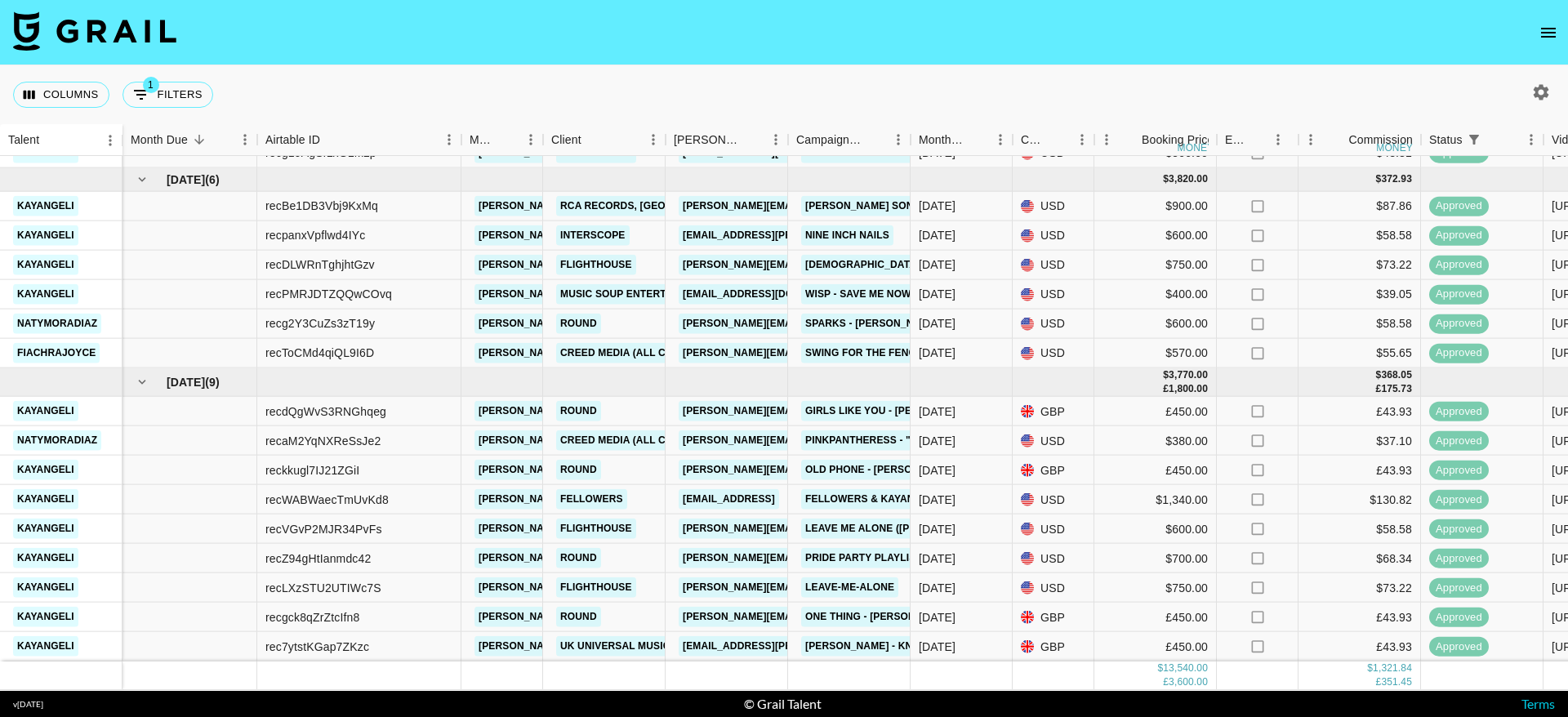
scroll to position [0, 0]
